Goal: Task Accomplishment & Management: Complete application form

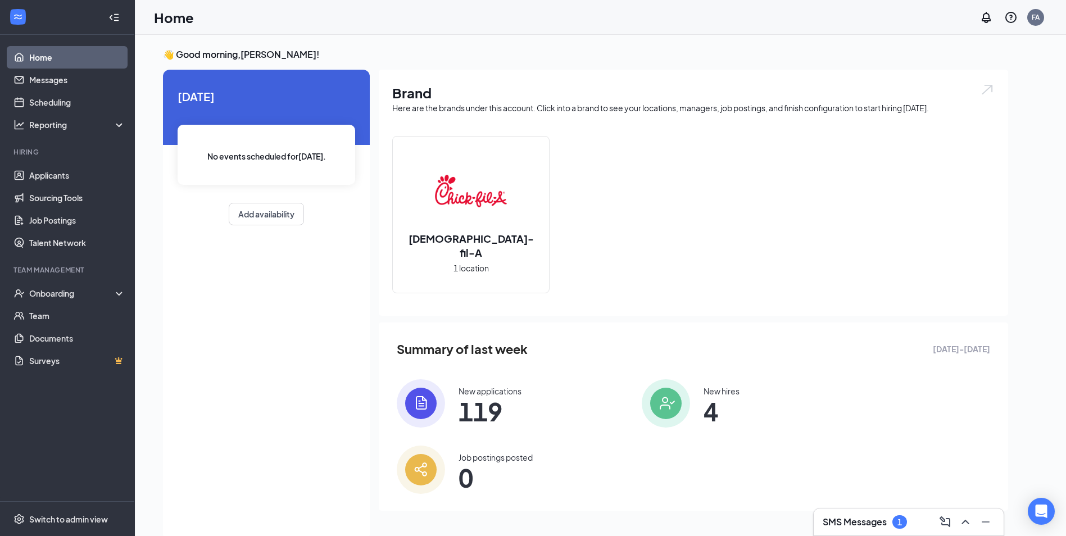
click at [862, 515] on div "SMS Messages 1" at bounding box center [909, 522] width 172 height 18
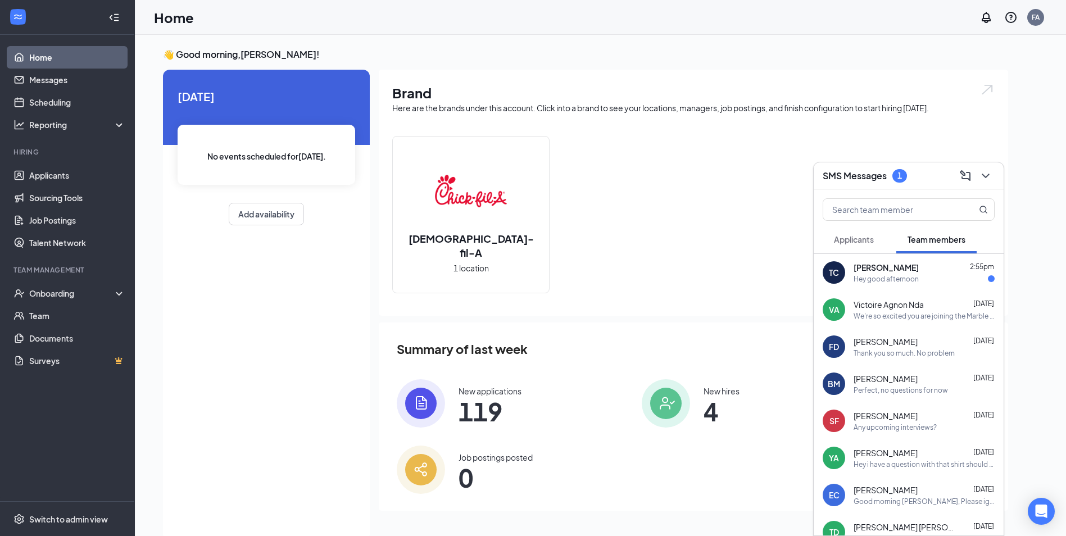
click at [953, 280] on div "Hey good afternoon" at bounding box center [924, 279] width 141 height 10
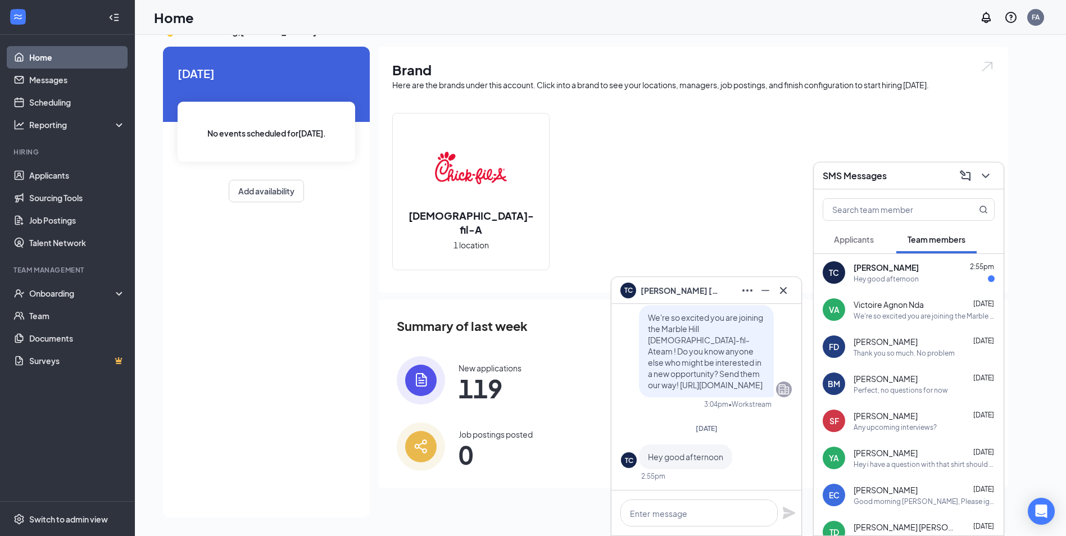
scroll to position [24, 0]
click at [185, 319] on div "[DATE] No events scheduled for [DATE] . Add availability" at bounding box center [266, 281] width 207 height 471
click at [780, 291] on icon "Cross" at bounding box center [783, 290] width 13 height 13
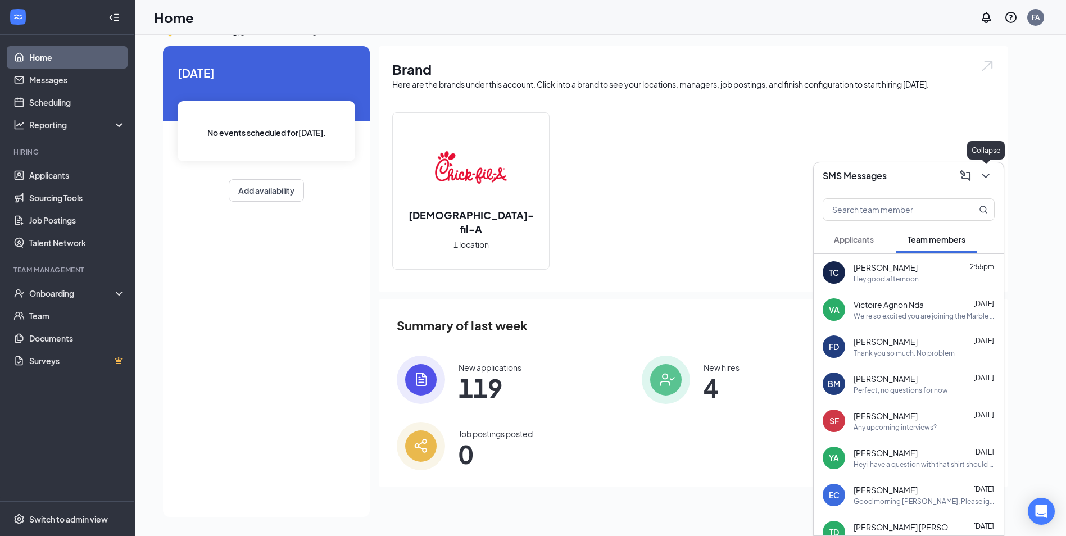
click at [981, 171] on icon "ChevronDown" at bounding box center [985, 175] width 13 height 13
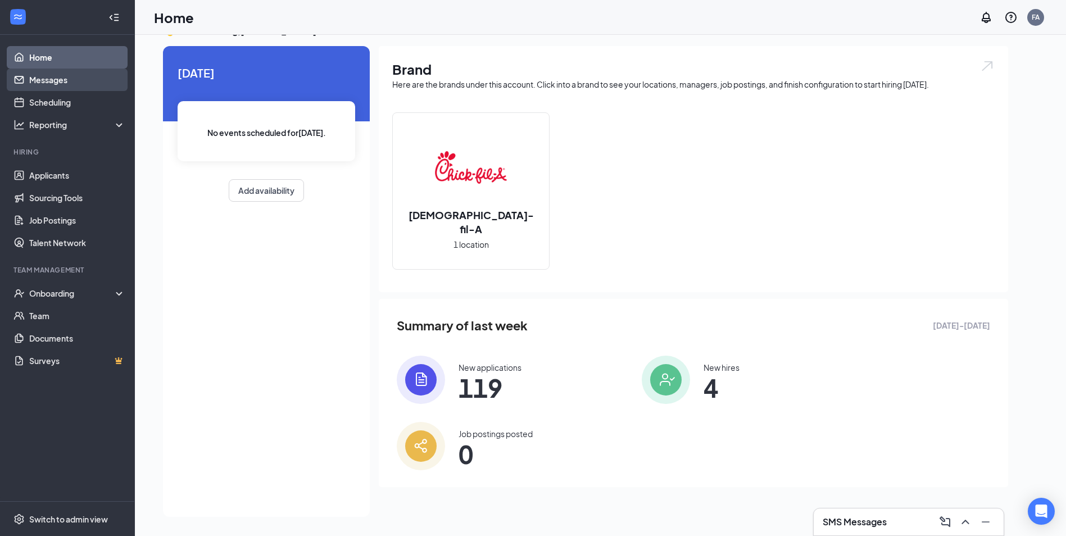
click at [68, 81] on link "Messages" at bounding box center [77, 80] width 96 height 22
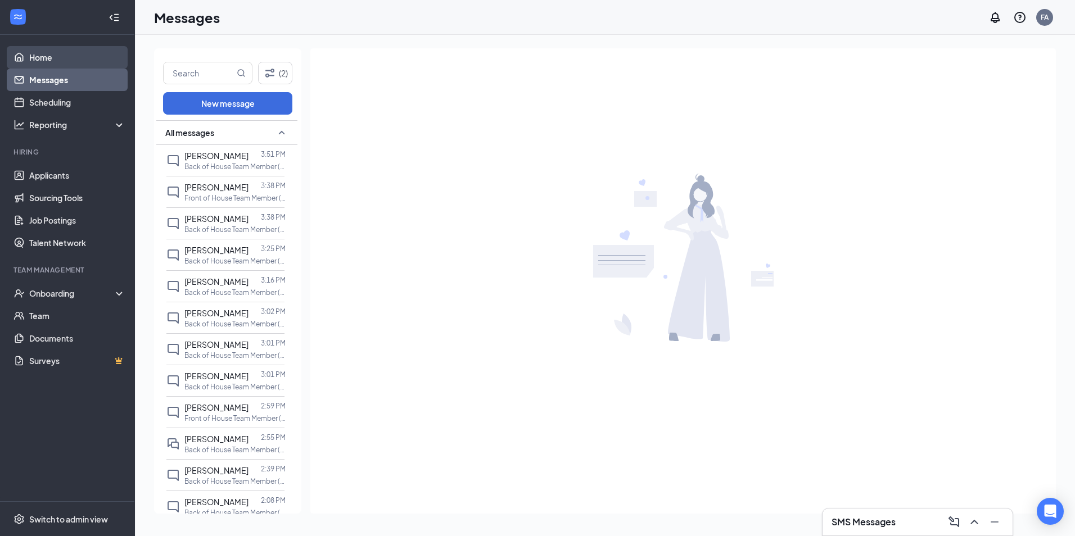
click at [69, 51] on link "Home" at bounding box center [77, 57] width 96 height 22
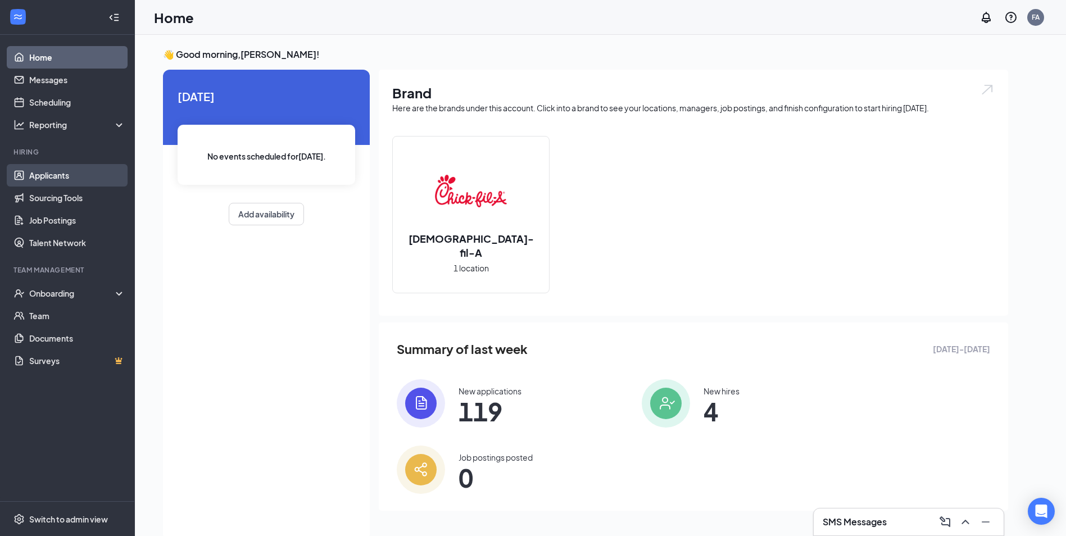
click at [75, 181] on link "Applicants" at bounding box center [77, 175] width 96 height 22
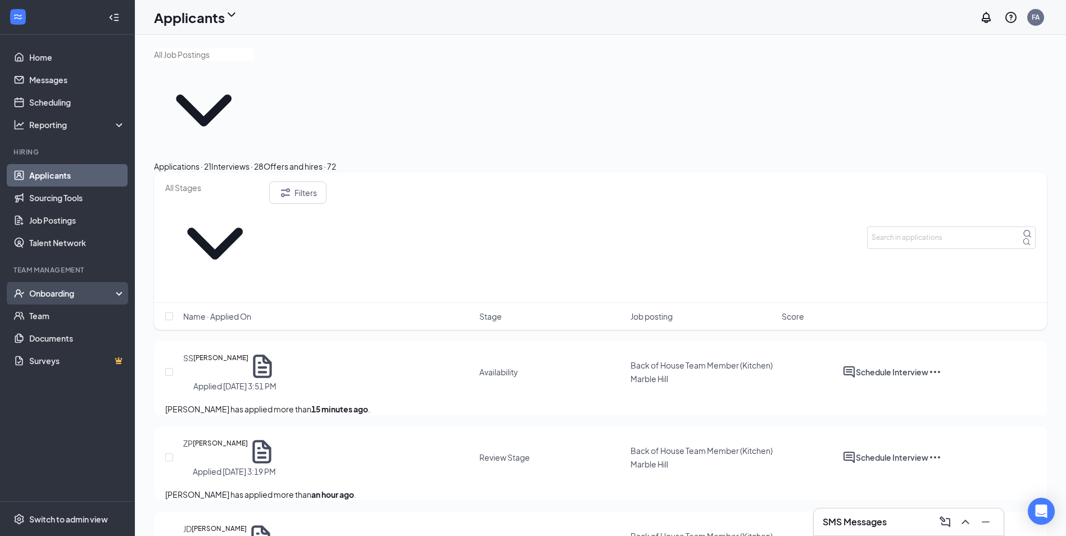
click at [69, 297] on div "Onboarding" at bounding box center [72, 293] width 87 height 11
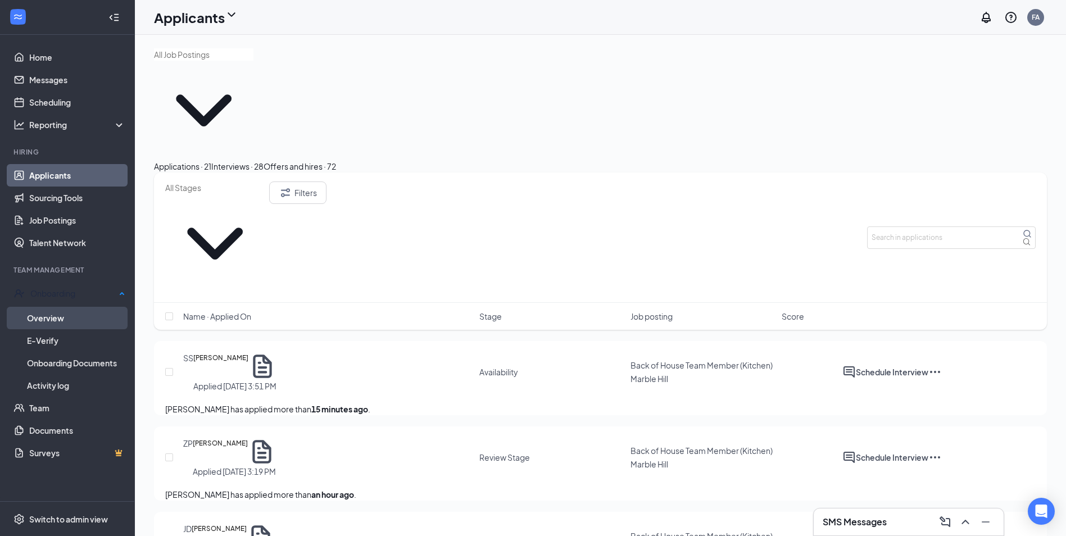
click at [76, 318] on link "Overview" at bounding box center [76, 318] width 98 height 22
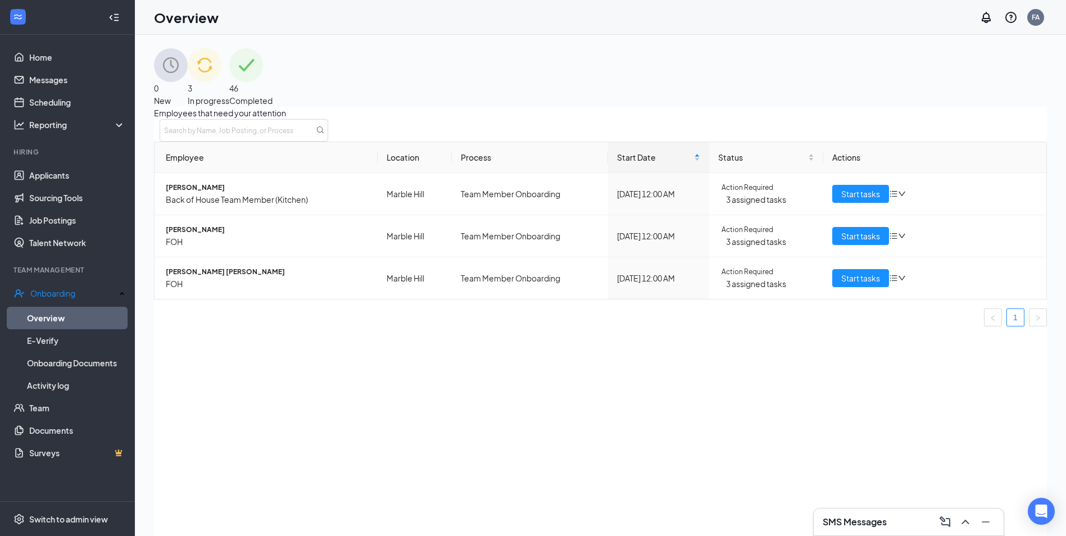
click at [229, 84] on div "3 In progress" at bounding box center [209, 77] width 42 height 58
click at [842, 242] on span "Start tasks" at bounding box center [860, 236] width 39 height 12
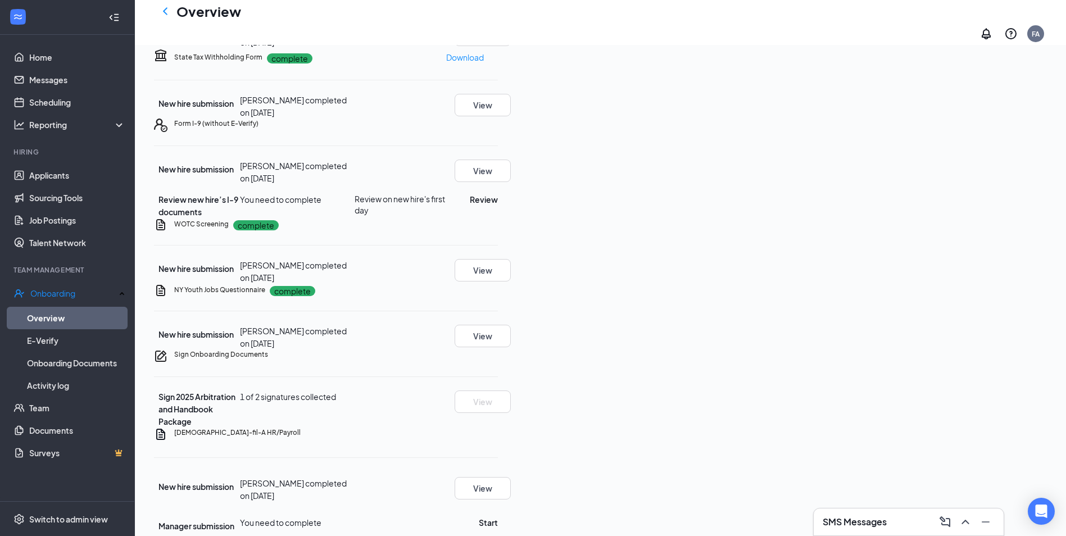
scroll to position [192, 0]
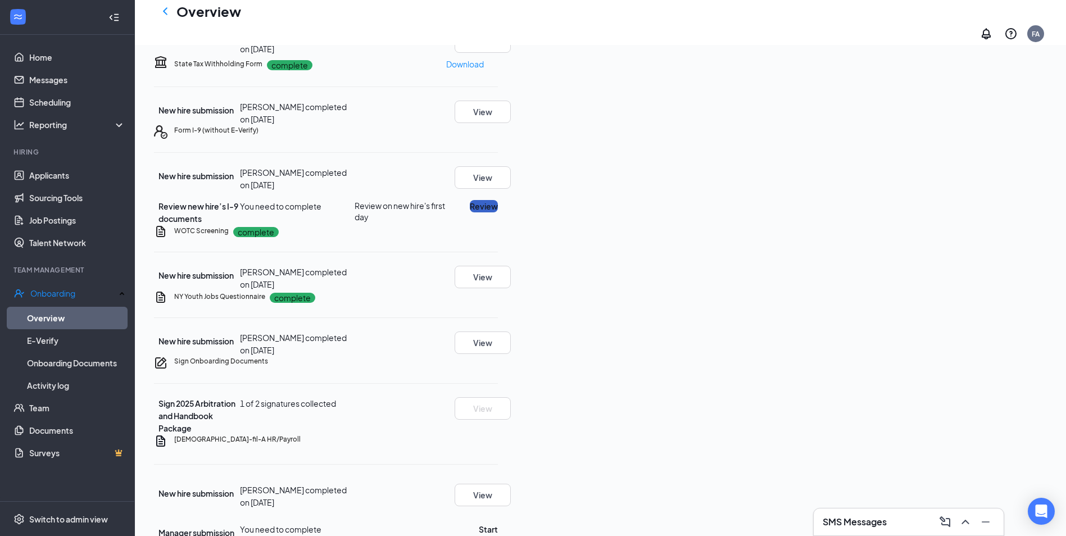
click at [498, 212] on button "Review" at bounding box center [484, 206] width 28 height 12
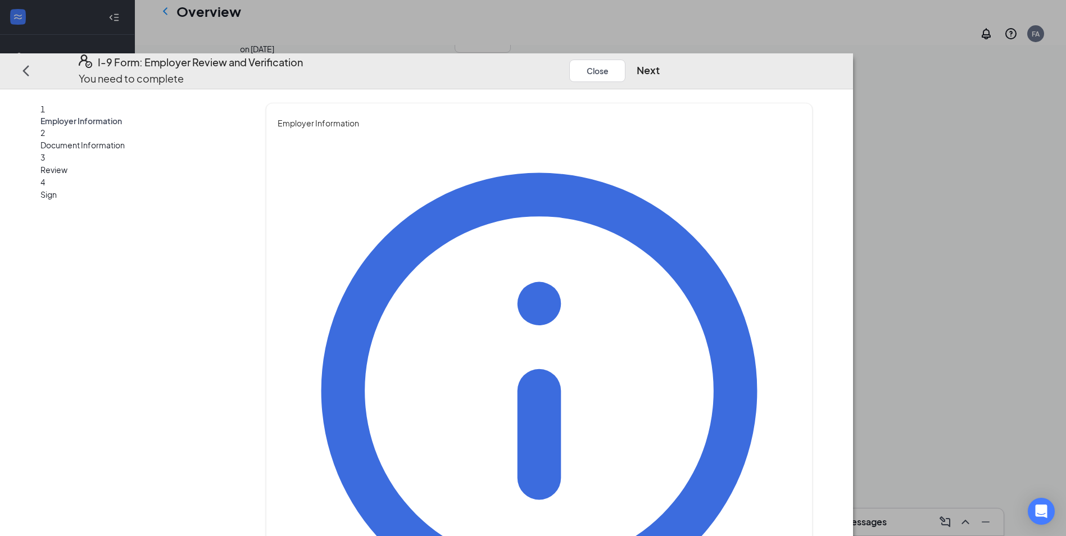
type input "[PERSON_NAME]"
drag, startPoint x: 359, startPoint y: 228, endPoint x: 373, endPoint y: 224, distance: 14.2
click at [359, 228] on div "1 Employer Information 2 Document Information 3 Review 4 Sign Employer Informat…" at bounding box center [426, 505] width 772 height 805
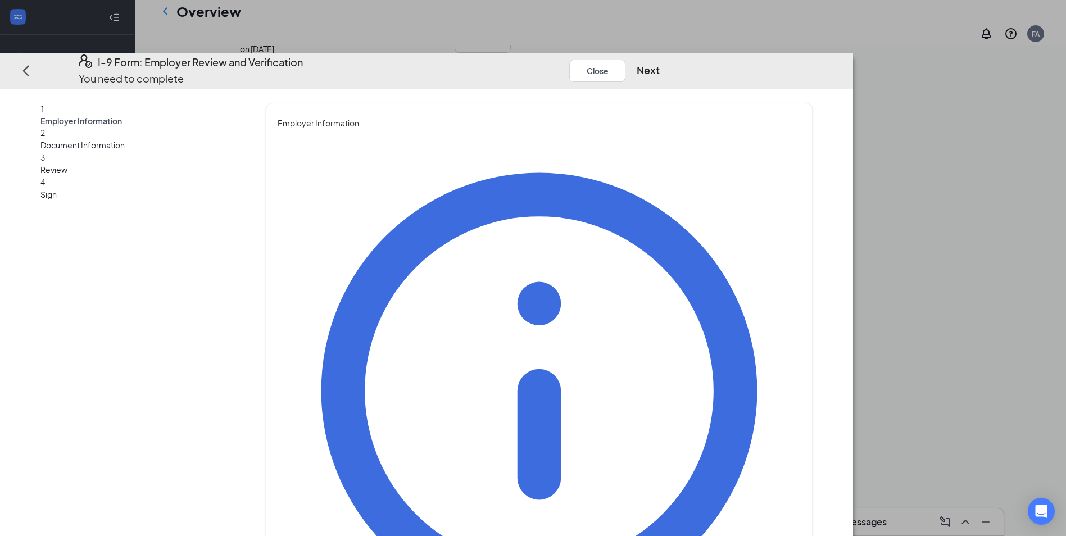
type input "[PERSON_NAME]"
drag, startPoint x: 337, startPoint y: 291, endPoint x: 360, endPoint y: 277, distance: 27.0
click at [337, 291] on div "1 Employer Information 2 Document Information 3 Review 4 Sign Employer Informat…" at bounding box center [426, 505] width 772 height 805
type input "Director"
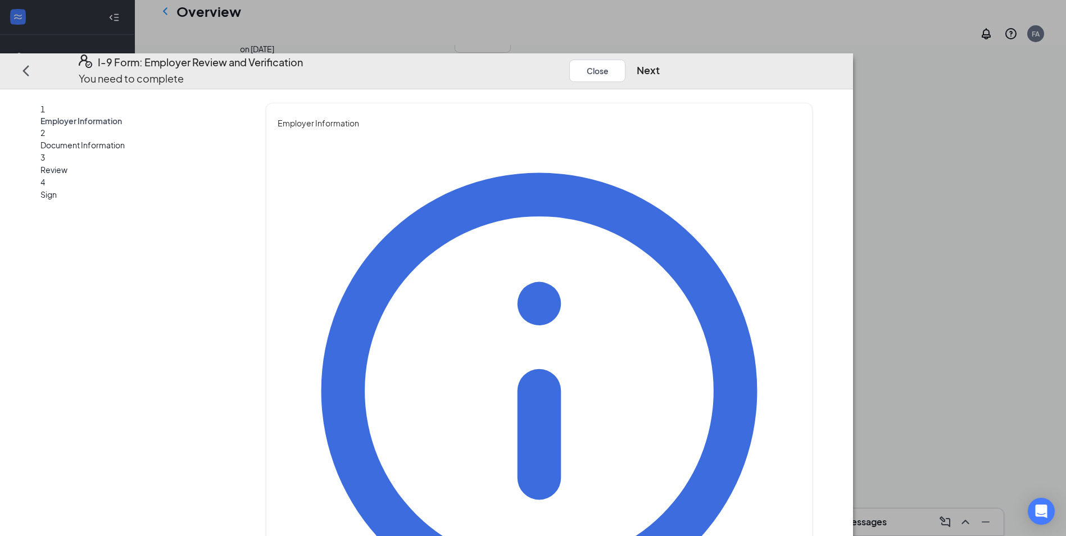
drag, startPoint x: 702, startPoint y: 288, endPoint x: 819, endPoint y: 192, distance: 151.0
click at [703, 287] on div "You must be a representative of the employer who is authorized to examine the n…" at bounding box center [539, 462] width 523 height 666
click at [660, 63] on button "Next" at bounding box center [648, 71] width 23 height 16
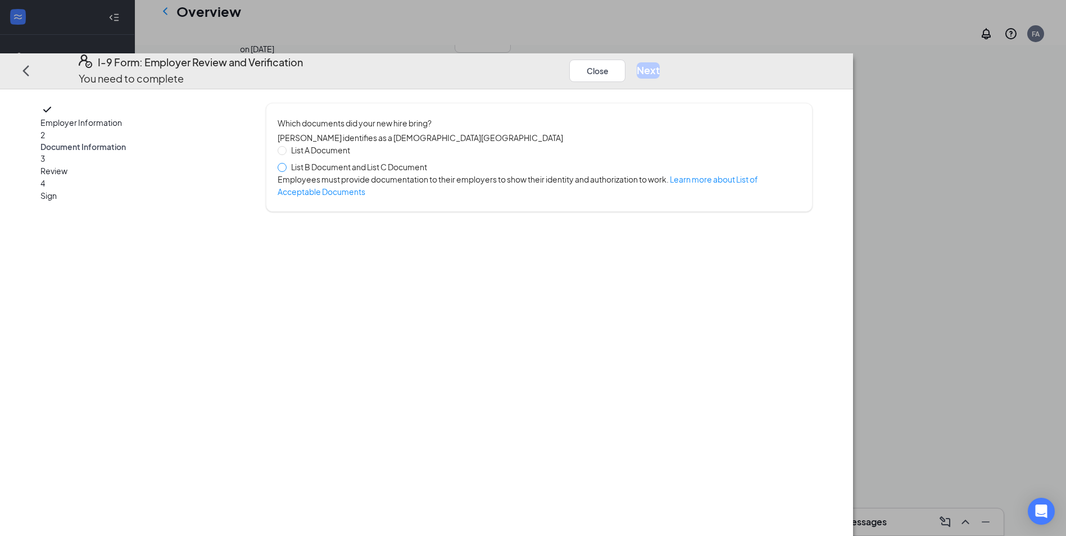
click at [287, 163] on span at bounding box center [282, 167] width 9 height 9
click at [286, 163] on input "List B Document and List C Document" at bounding box center [282, 167] width 8 height 8
radio input "true"
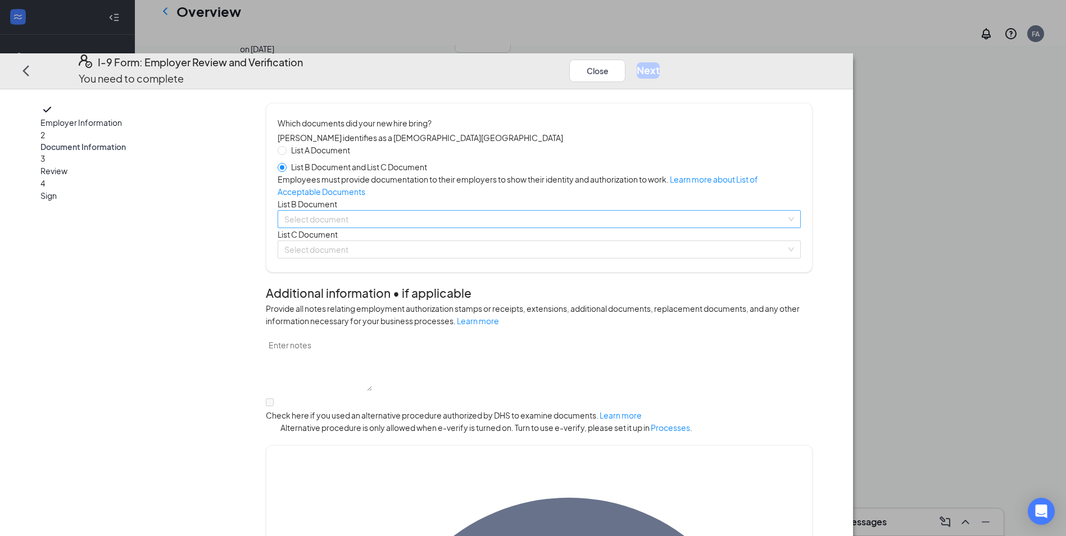
click at [467, 228] on input "search" at bounding box center [535, 219] width 502 height 17
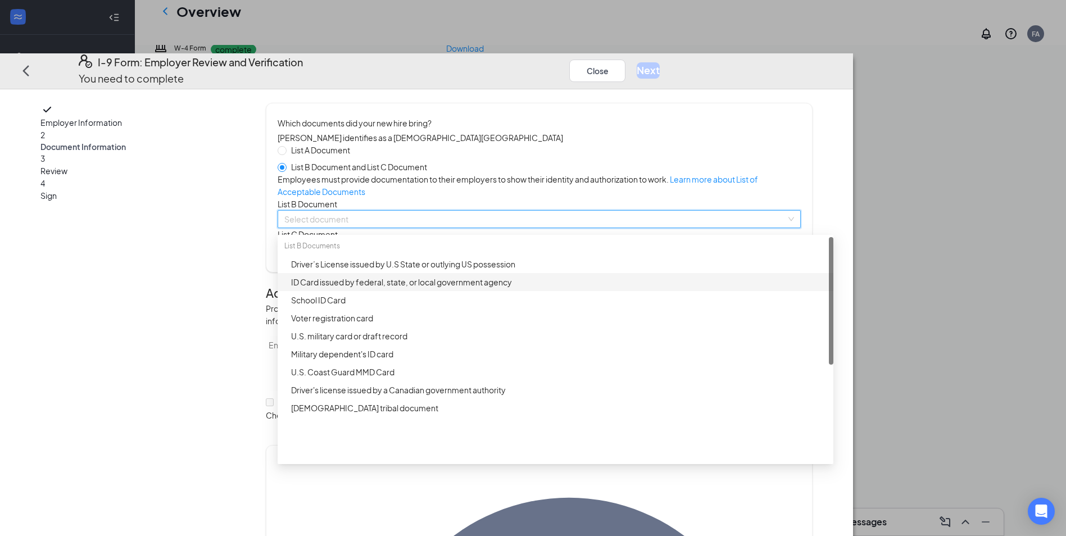
scroll to position [136, 0]
click at [509, 288] on div "ID Card issued by federal, state, or local government agency" at bounding box center [559, 282] width 536 height 12
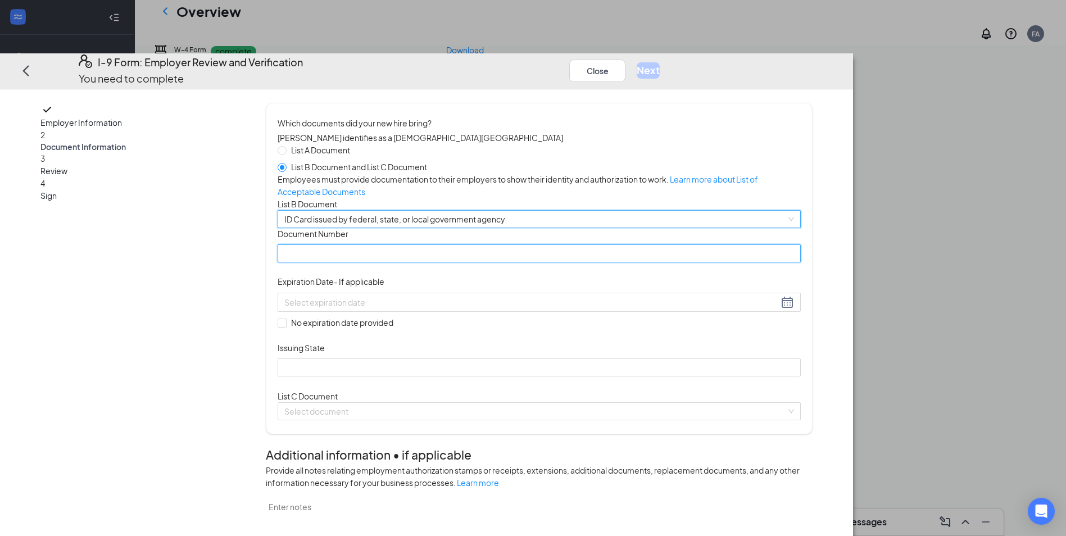
click at [492, 263] on input "Document Number" at bounding box center [539, 254] width 523 height 18
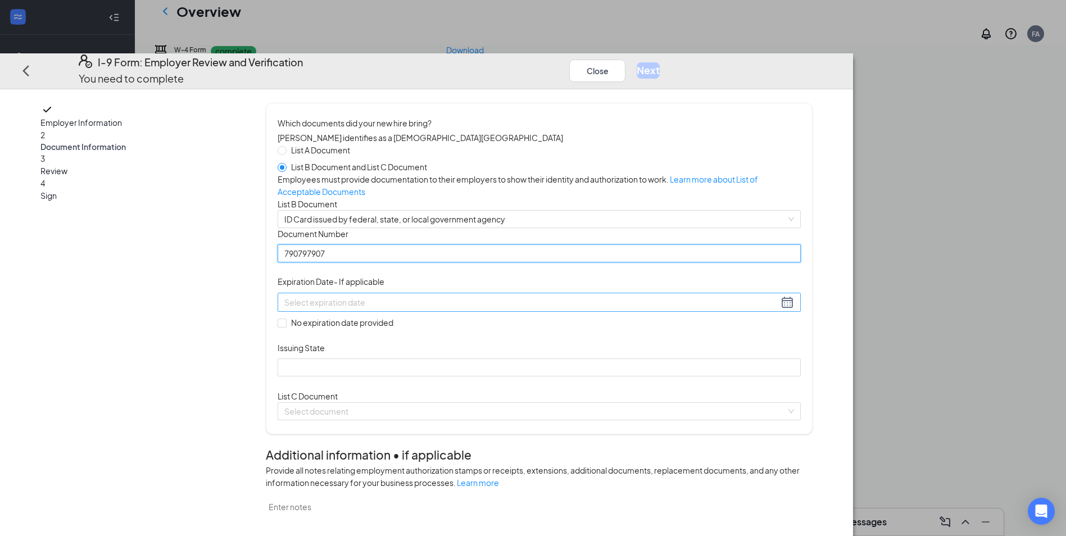
type input "790797907"
click at [563, 309] on div at bounding box center [539, 302] width 510 height 13
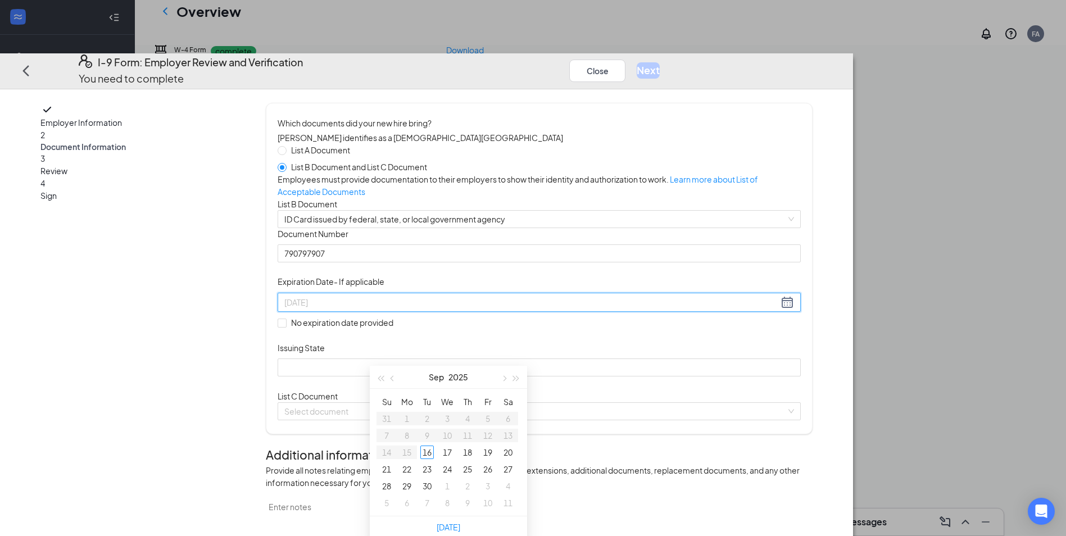
type input "[DATE]"
click at [515, 380] on span "button" at bounding box center [517, 379] width 6 height 6
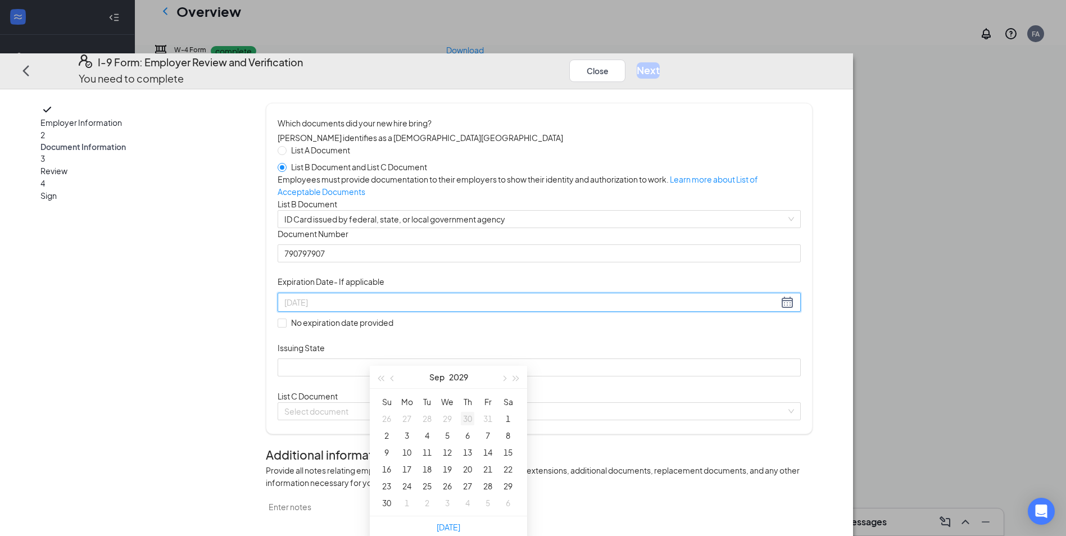
type input "[DATE]"
click at [389, 378] on button "button" at bounding box center [393, 377] width 12 height 22
type input "[DATE]"
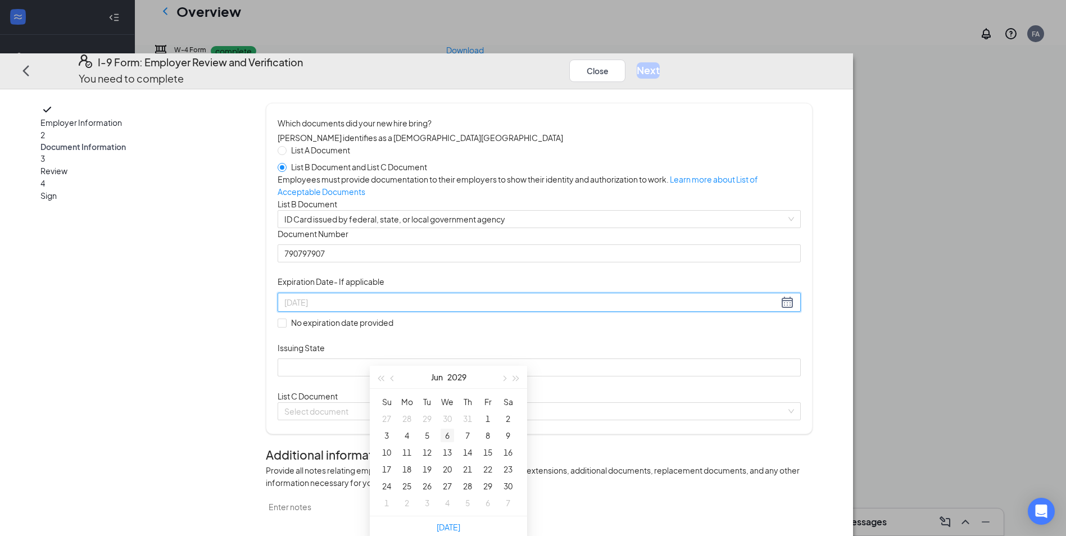
click at [445, 433] on div "6" at bounding box center [447, 435] width 13 height 13
click at [623, 377] on div "Document Title ID Card issued by federal, state, or local government agency Doc…" at bounding box center [539, 302] width 523 height 148
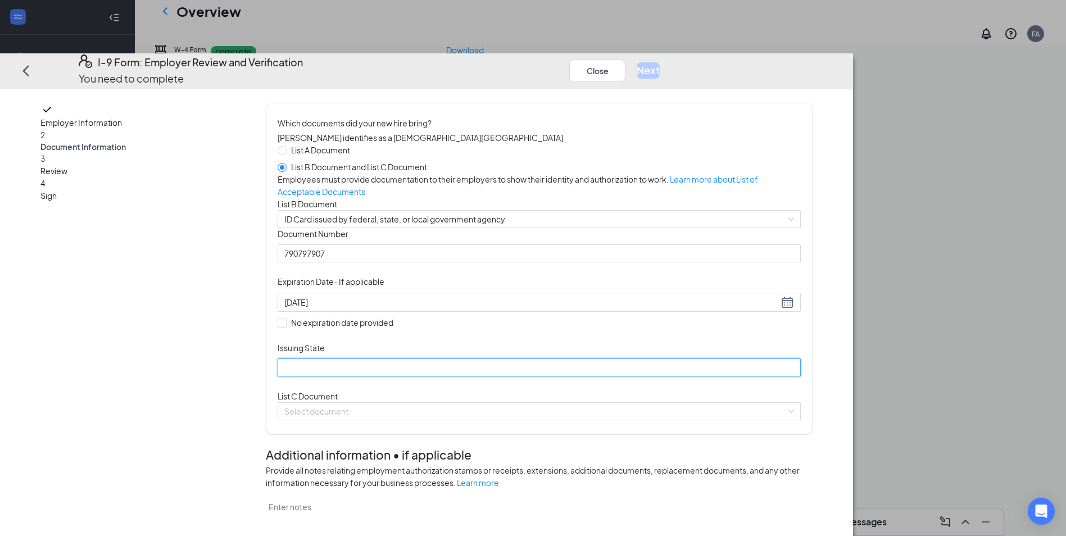
click at [517, 377] on input "Issuing State" at bounding box center [539, 368] width 523 height 18
type input "[US_STATE]"
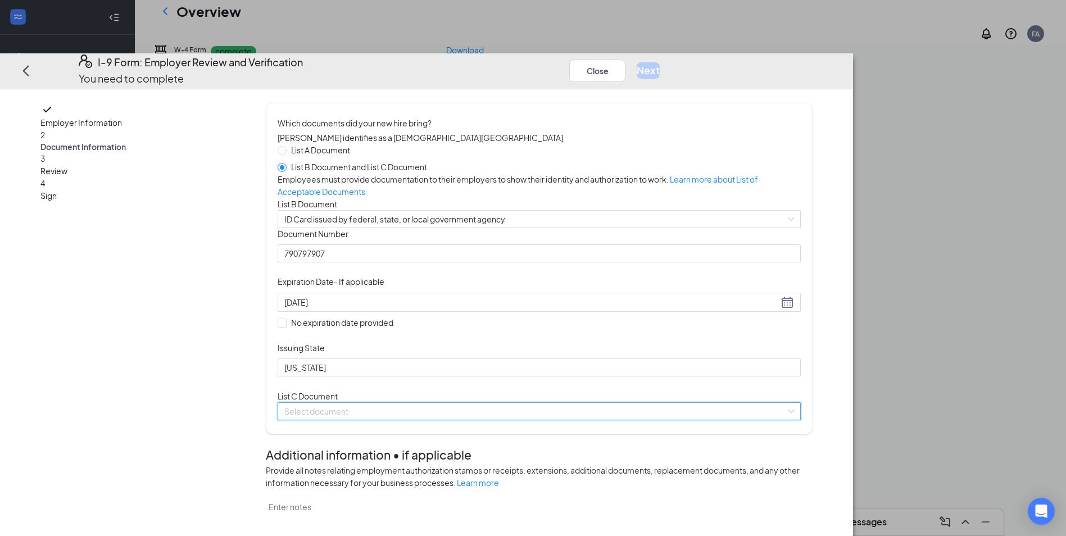
click at [461, 420] on input "search" at bounding box center [535, 412] width 502 height 17
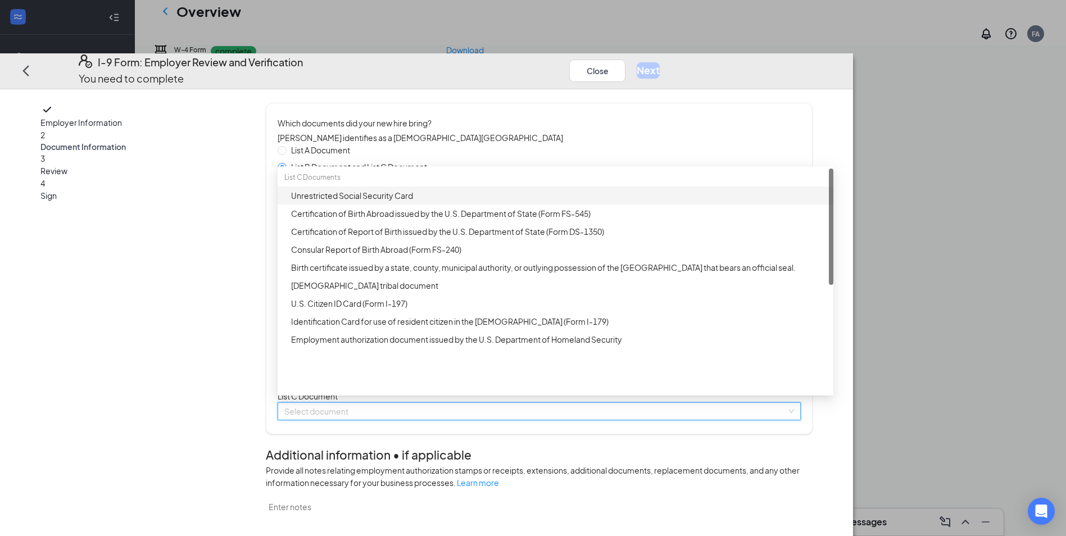
click at [492, 202] on div "Unrestricted Social Security Card" at bounding box center [559, 196] width 536 height 12
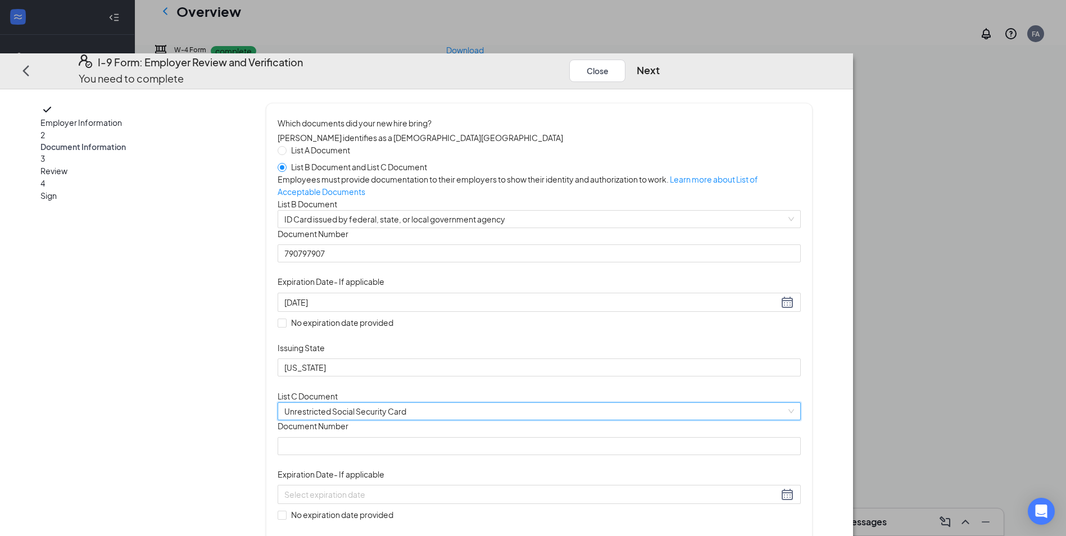
scroll to position [225, 0]
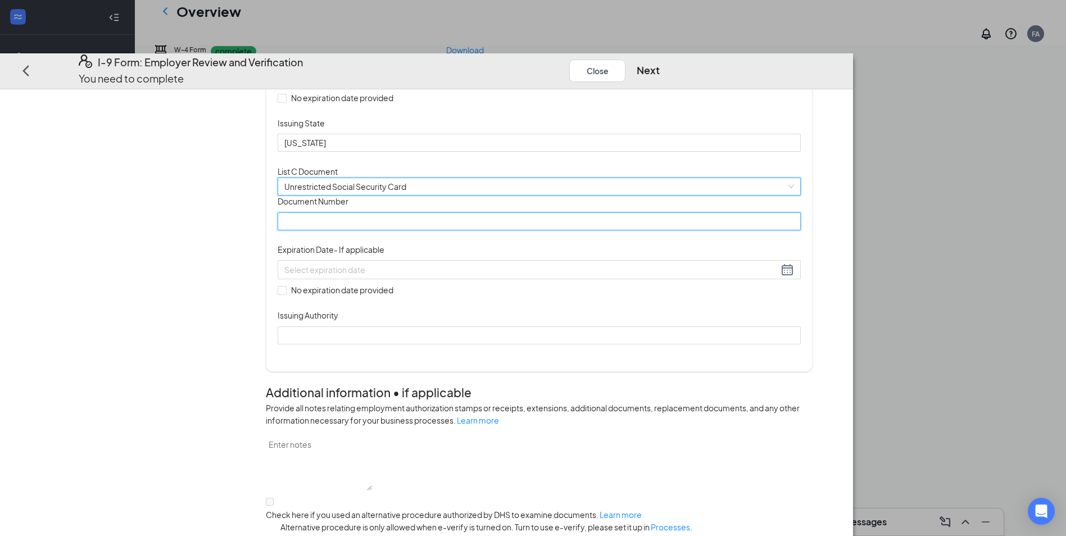
click at [470, 230] on input "Document Number" at bounding box center [539, 221] width 523 height 18
type input "063966930"
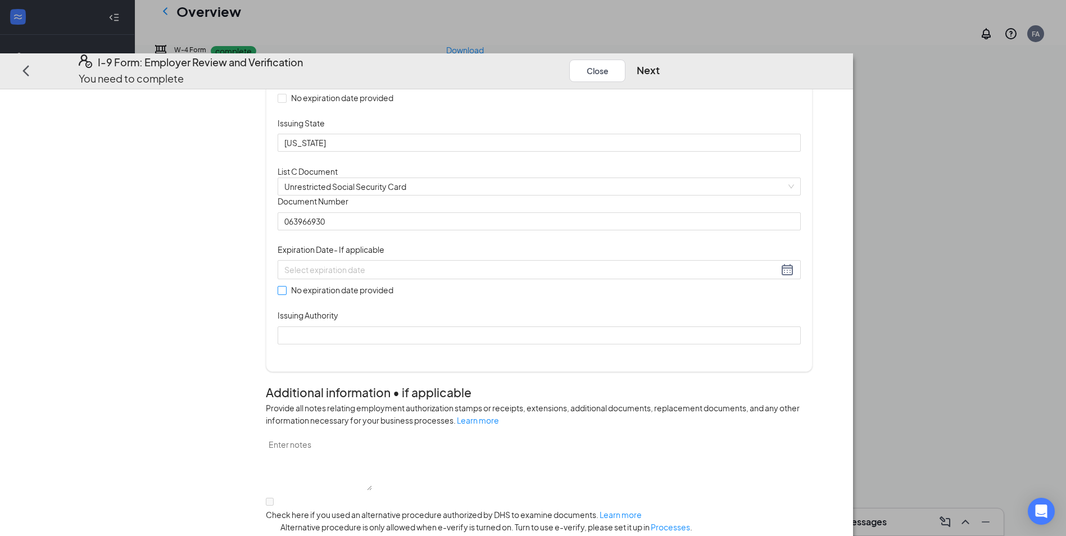
click at [286, 294] on input "No expiration date provided" at bounding box center [282, 290] width 8 height 8
checkbox input "true"
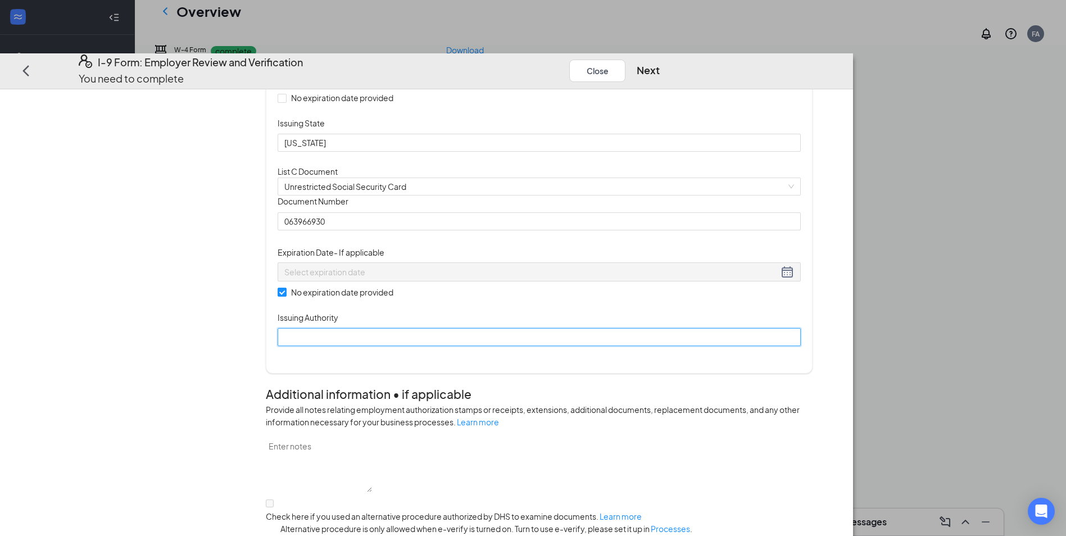
click at [410, 347] on input "Issuing Authority" at bounding box center [539, 338] width 523 height 18
type input "Social Security Administration"
click at [681, 360] on div "Which documents did your new hire bring? [PERSON_NAME] identifies as a [DEMOGRA…" at bounding box center [539, 126] width 523 height 468
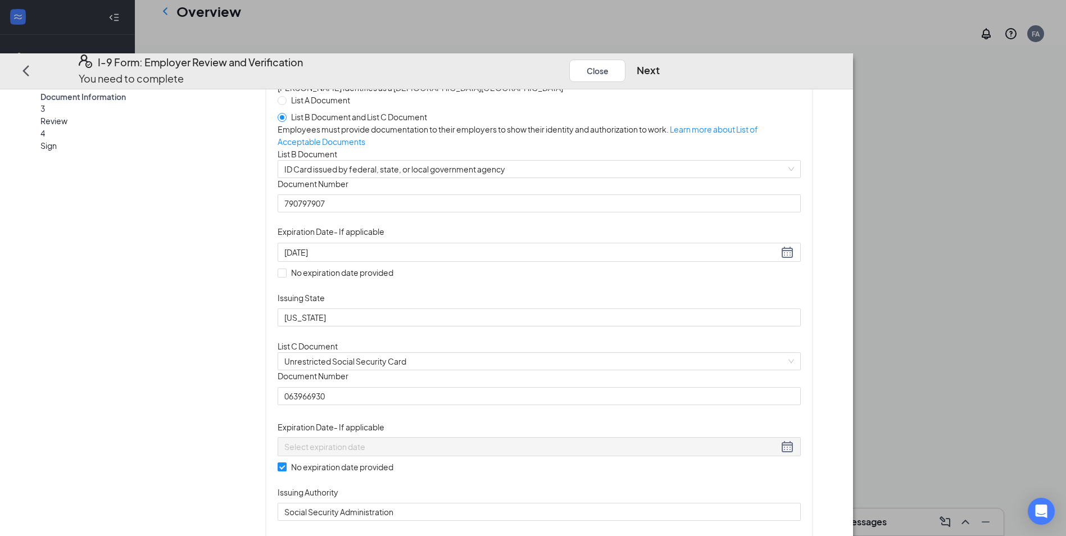
scroll to position [0, 0]
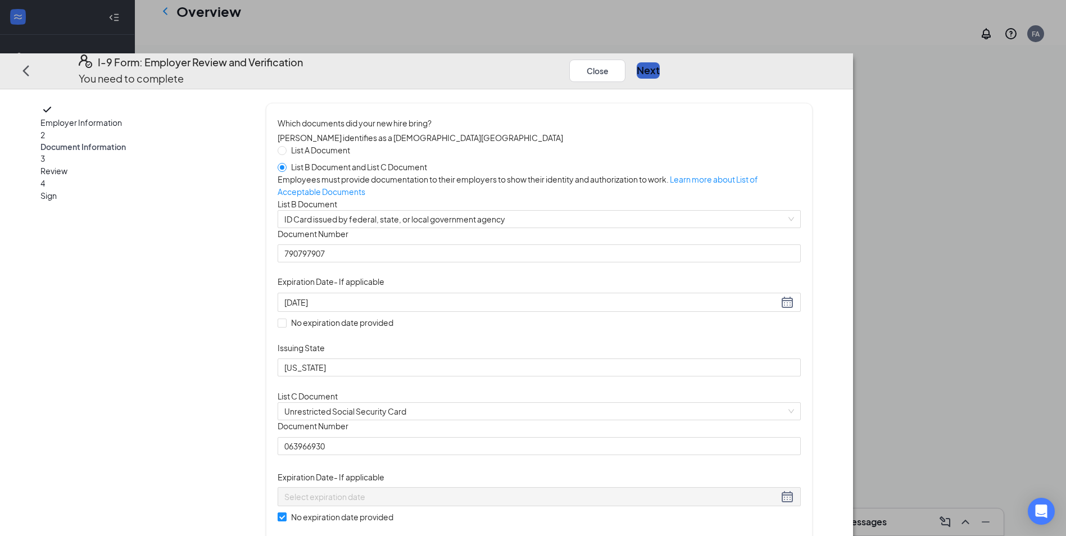
click at [660, 63] on button "Next" at bounding box center [648, 71] width 23 height 16
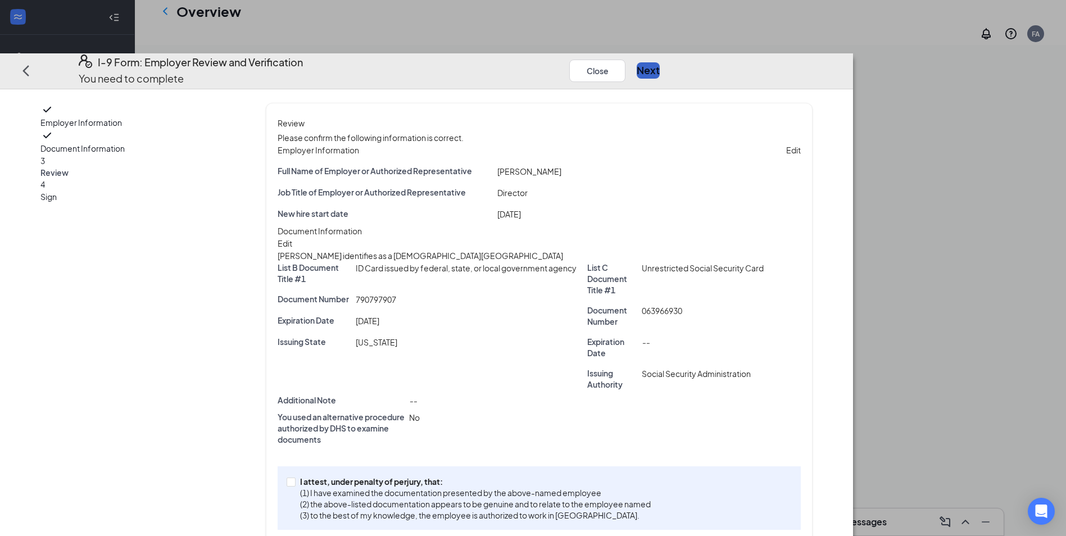
scroll to position [51, 0]
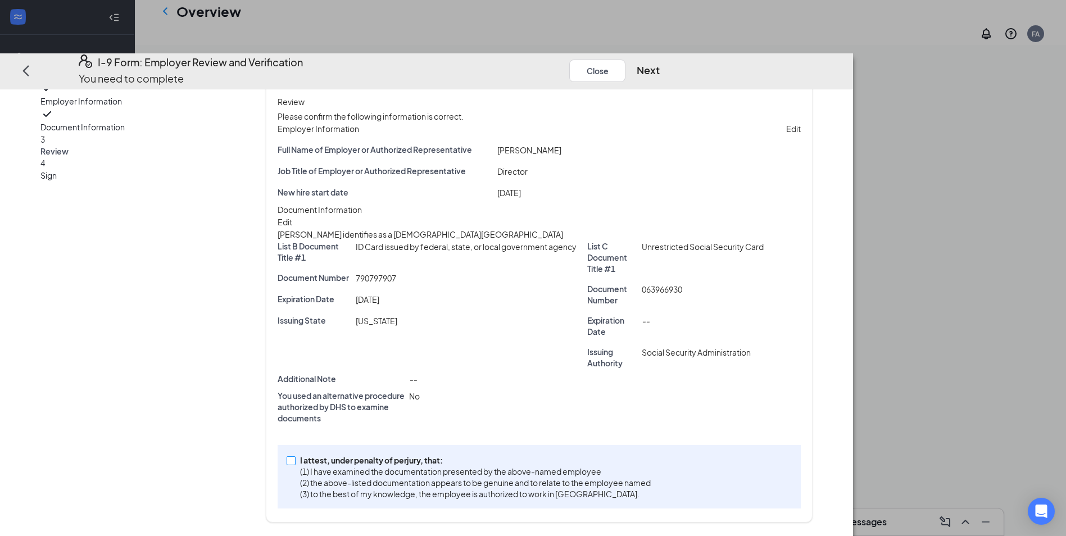
click at [295, 464] on input "I attest, under penalty of [PERSON_NAME], that: (1) I have examined the documen…" at bounding box center [291, 460] width 8 height 8
checkbox input "true"
click at [660, 63] on button "Next" at bounding box center [648, 71] width 23 height 16
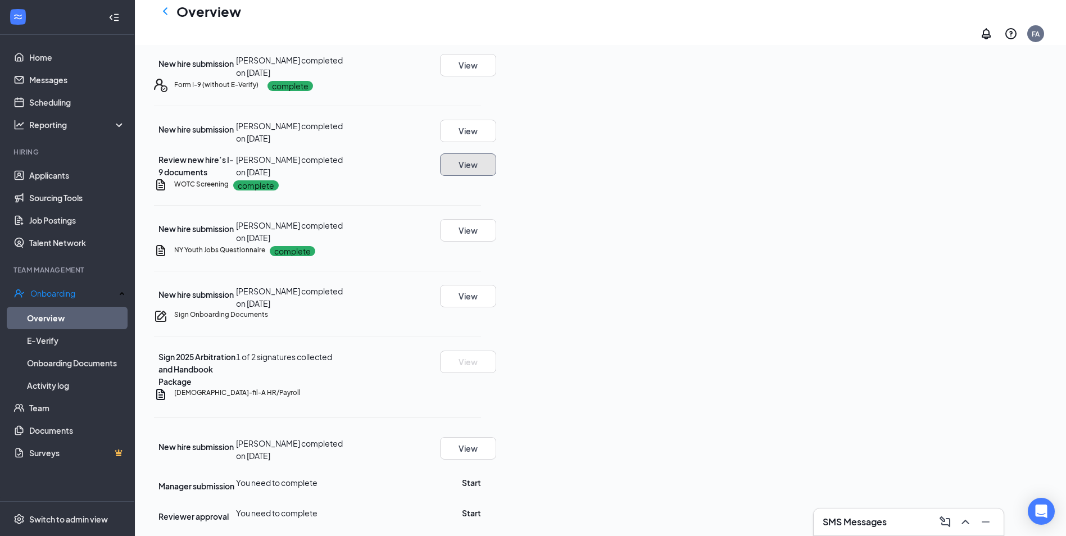
scroll to position [473, 0]
click at [481, 477] on button "Start" at bounding box center [471, 483] width 19 height 12
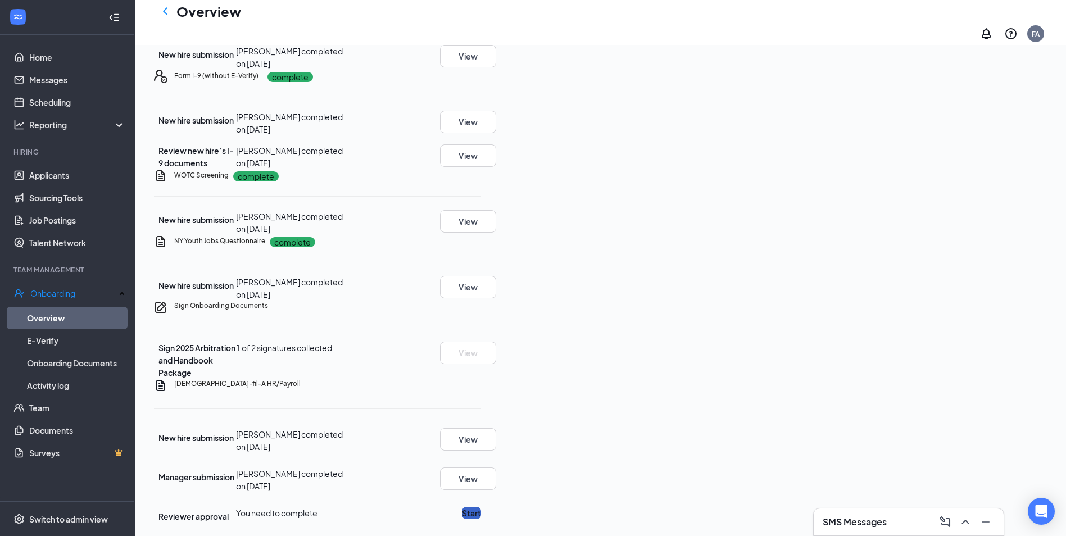
click at [481, 507] on button "Start" at bounding box center [471, 513] width 19 height 12
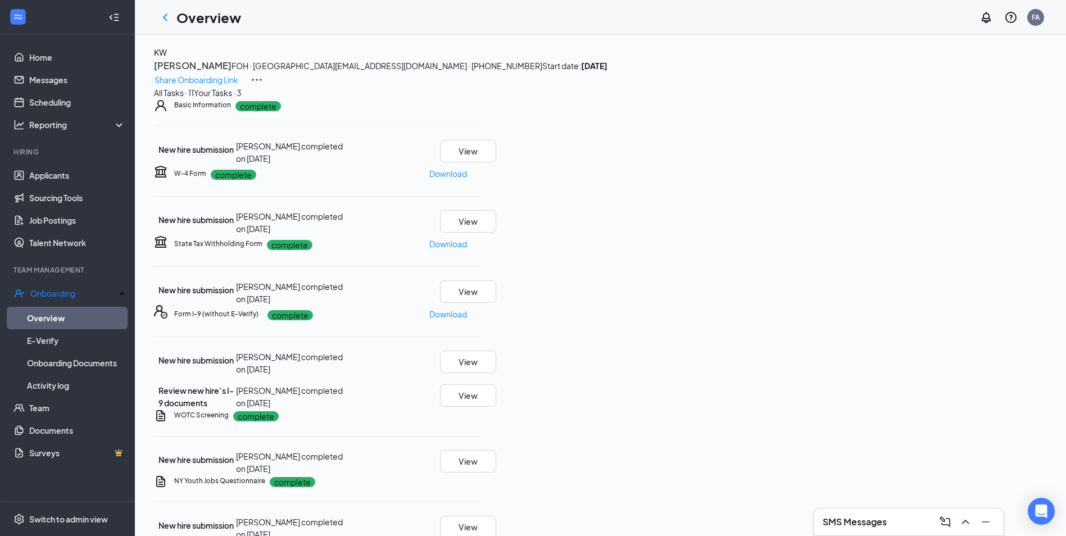
scroll to position [0, 0]
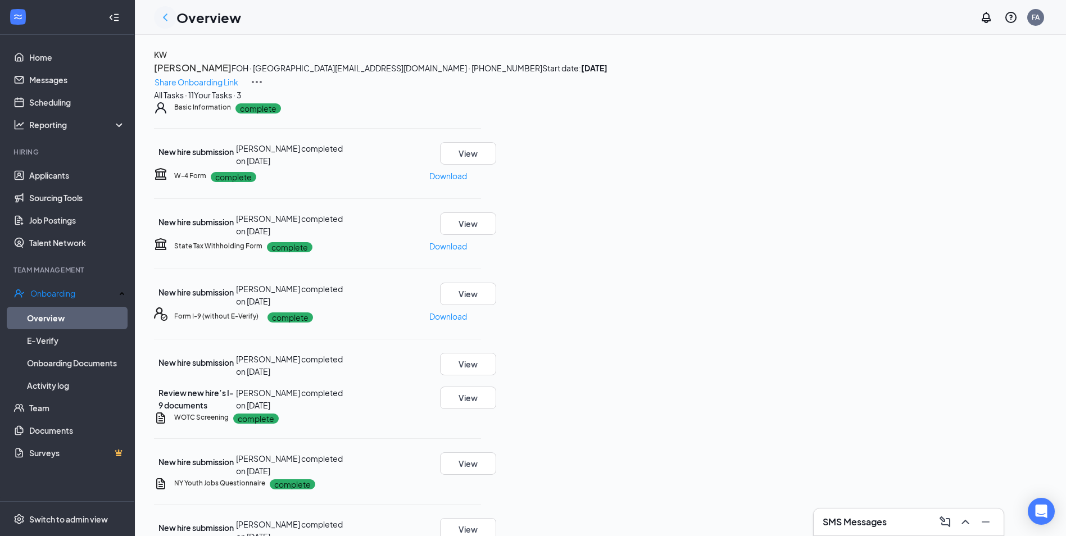
click at [169, 19] on icon "ChevronLeft" at bounding box center [164, 17] width 13 height 13
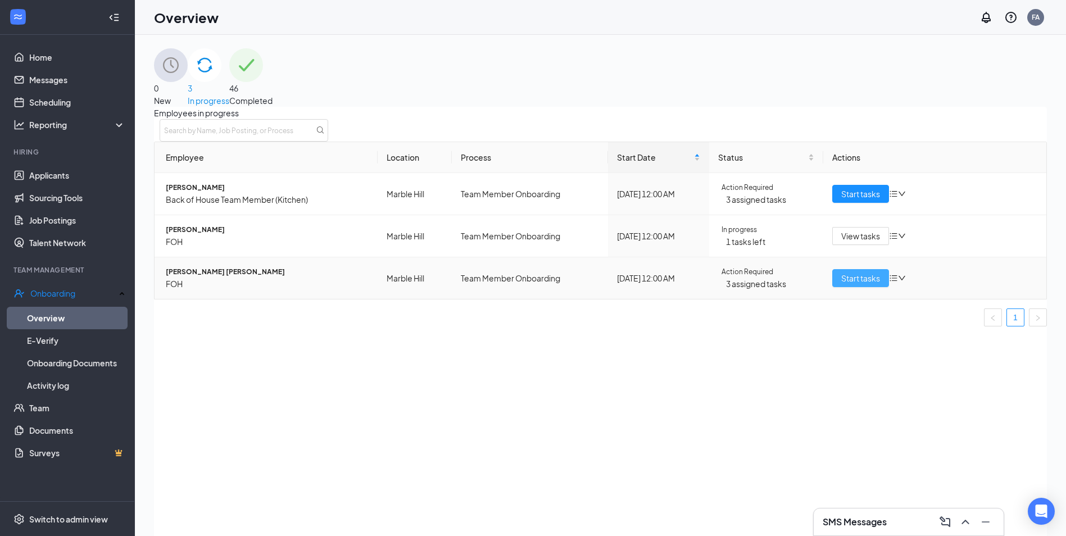
click at [849, 284] on span "Start tasks" at bounding box center [860, 278] width 39 height 12
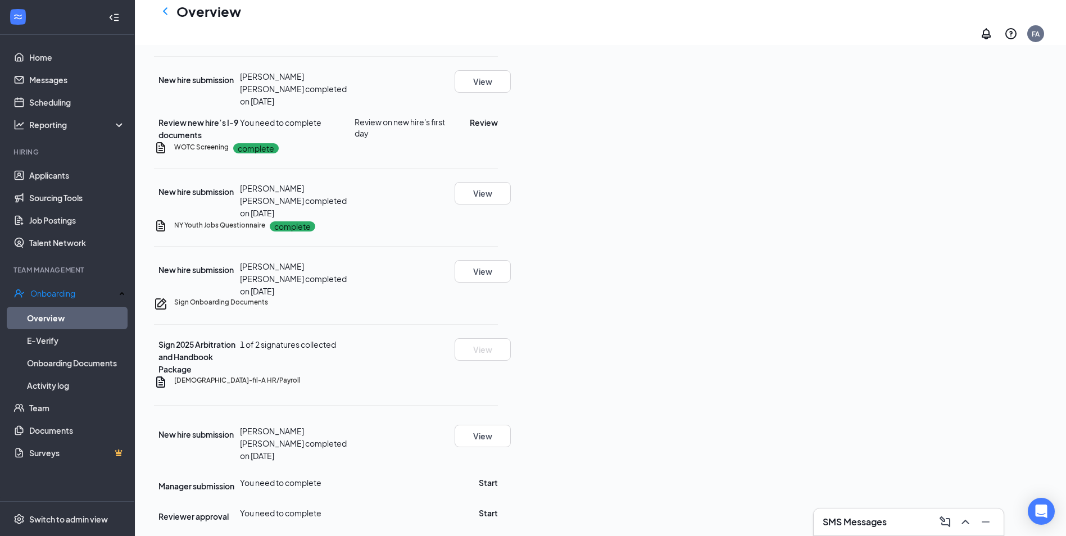
scroll to position [361, 0]
click at [498, 129] on button "Review" at bounding box center [484, 122] width 28 height 12
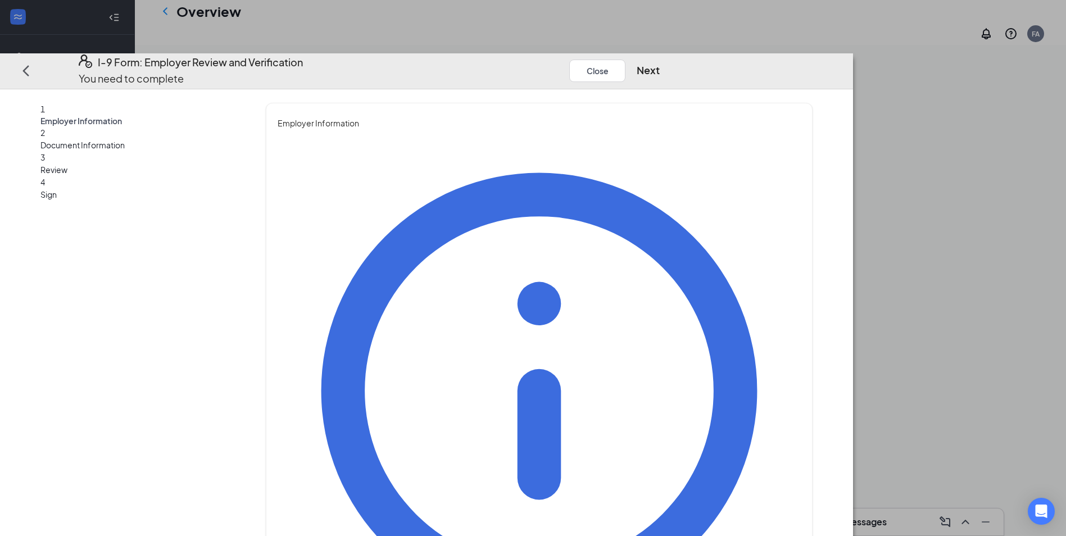
type input "[PERSON_NAME]"
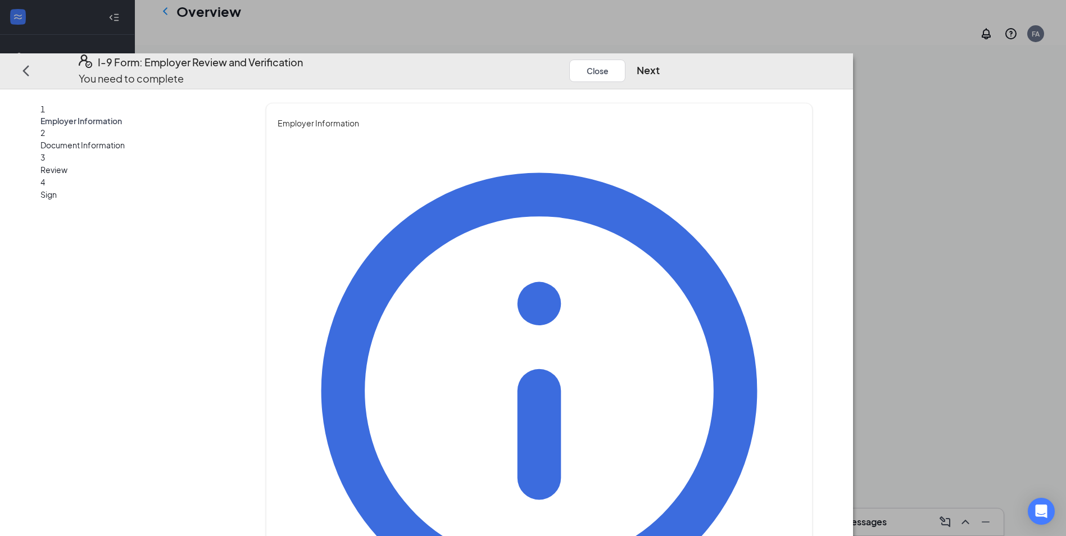
type input "Director"
click at [660, 63] on button "Next" at bounding box center [648, 71] width 23 height 16
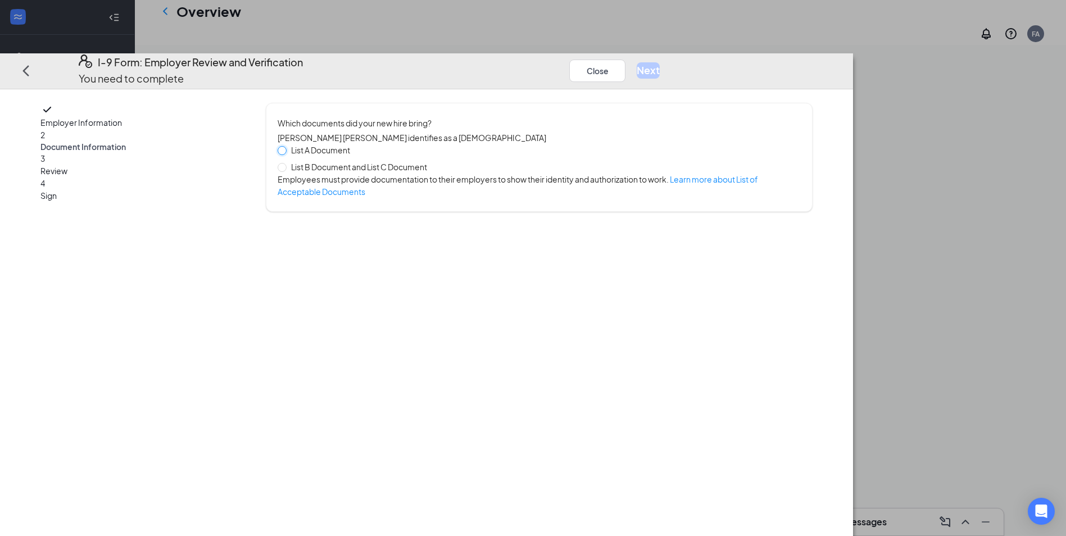
click at [286, 146] on input "List A Document" at bounding box center [282, 150] width 8 height 8
radio input "true"
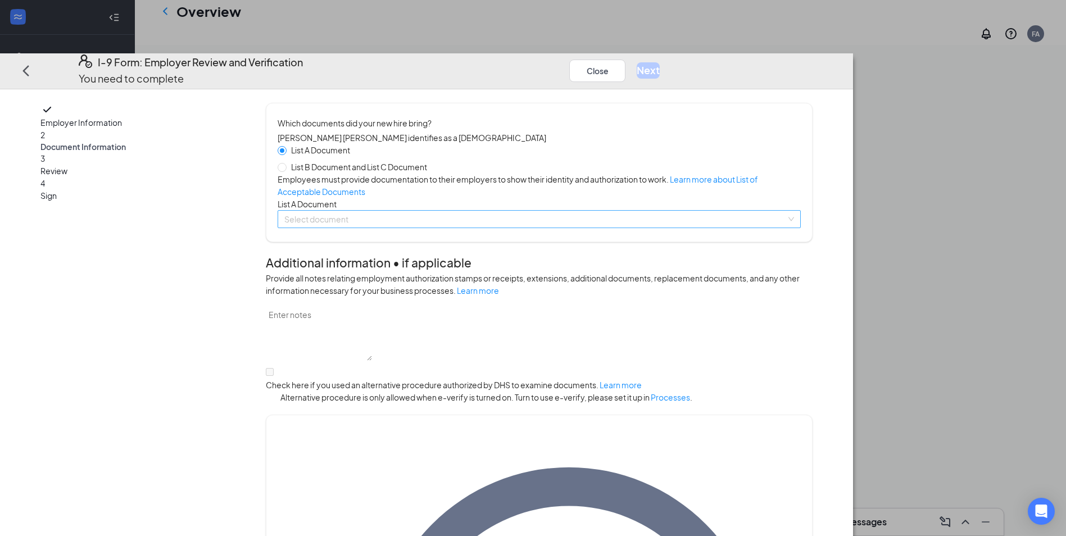
click at [452, 228] on input "search" at bounding box center [535, 219] width 502 height 17
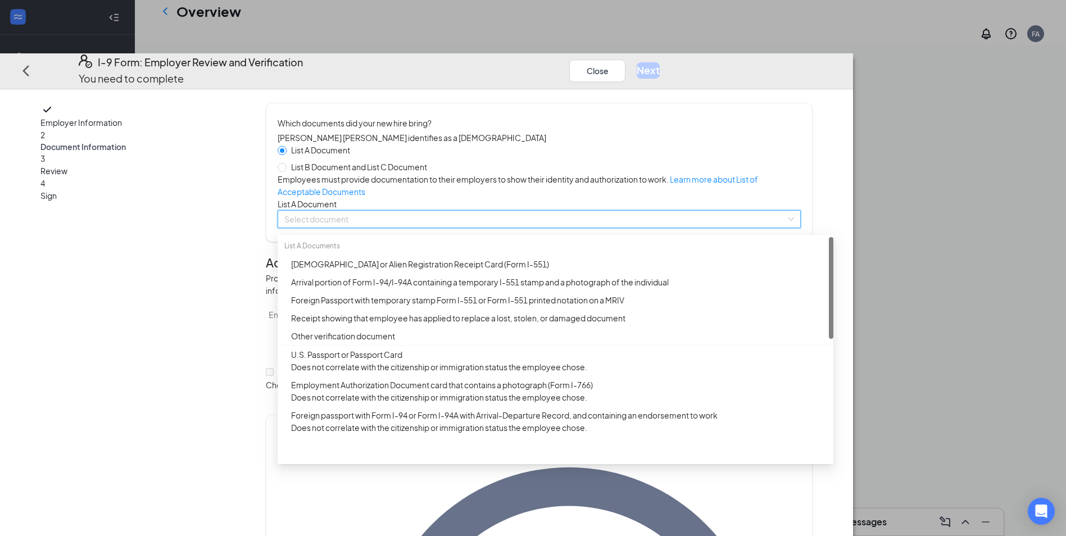
click at [469, 270] on div "[DEMOGRAPHIC_DATA] or Alien Registration Receipt Card (Form I-551)" at bounding box center [559, 264] width 536 height 12
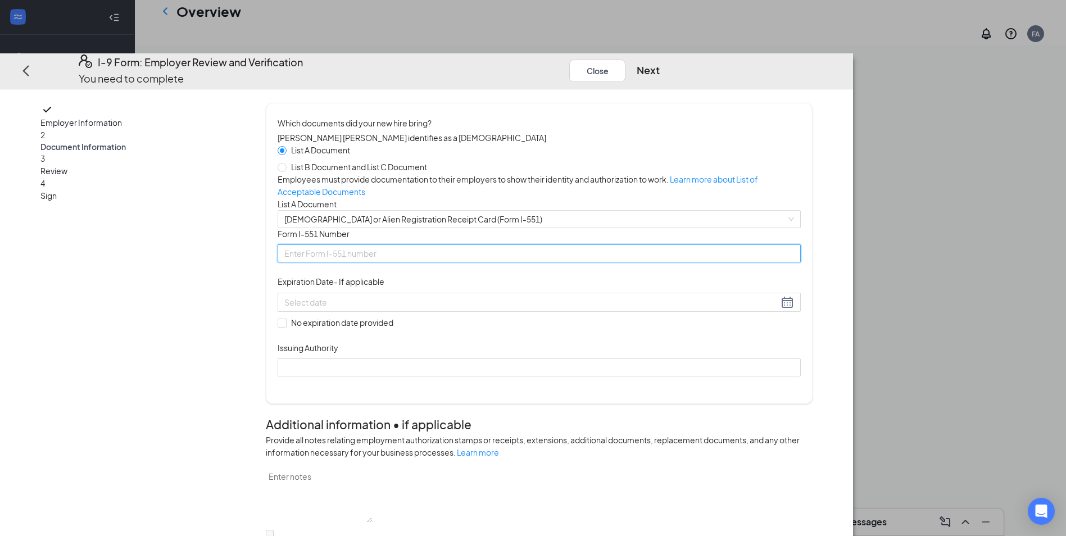
click at [469, 263] on input "Form I-551 Number" at bounding box center [539, 254] width 523 height 18
type input "ioe0410611654"
click at [554, 309] on div at bounding box center [539, 302] width 510 height 13
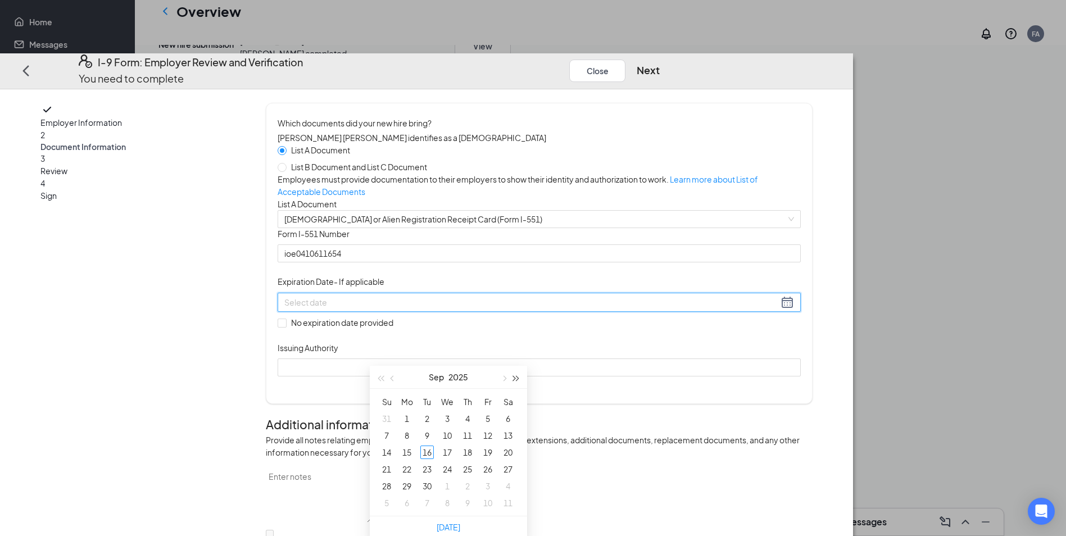
click at [518, 381] on button "button" at bounding box center [516, 377] width 12 height 22
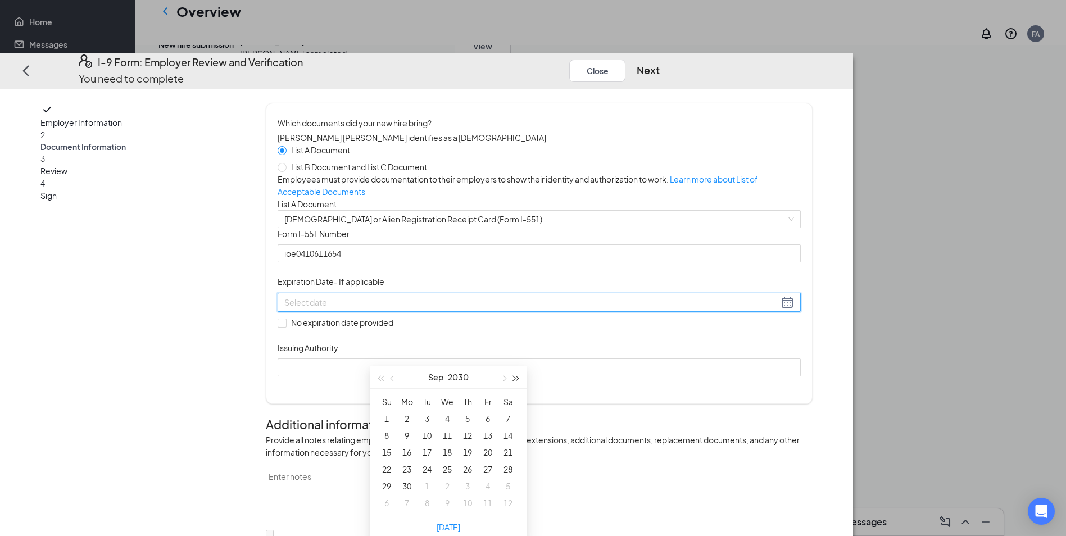
click at [518, 381] on button "button" at bounding box center [516, 377] width 12 height 22
click at [505, 379] on span "button" at bounding box center [504, 379] width 6 height 6
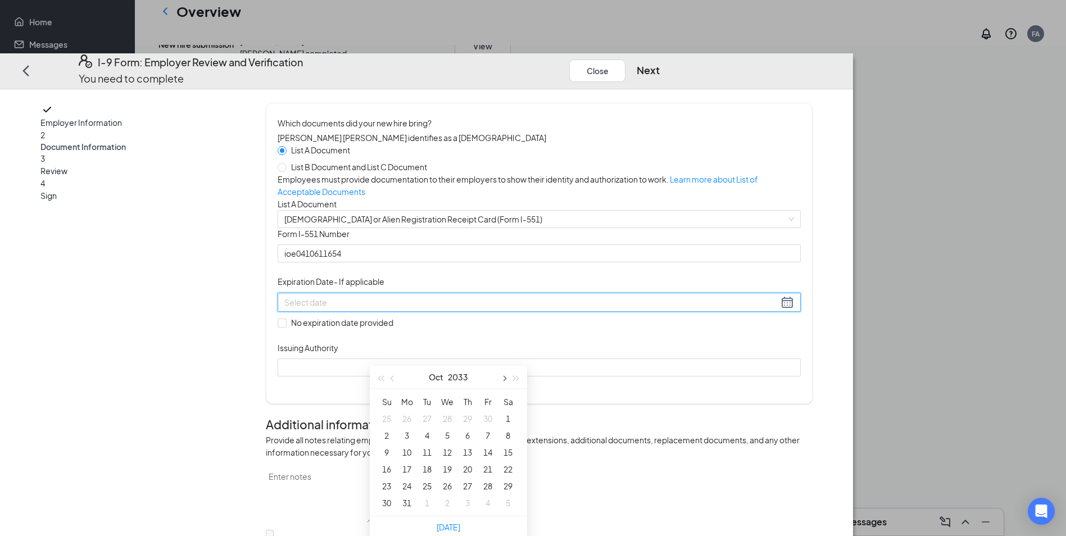
click at [505, 379] on span "button" at bounding box center [504, 379] width 6 height 6
click at [393, 380] on span "button" at bounding box center [394, 379] width 6 height 6
type input "[DATE]"
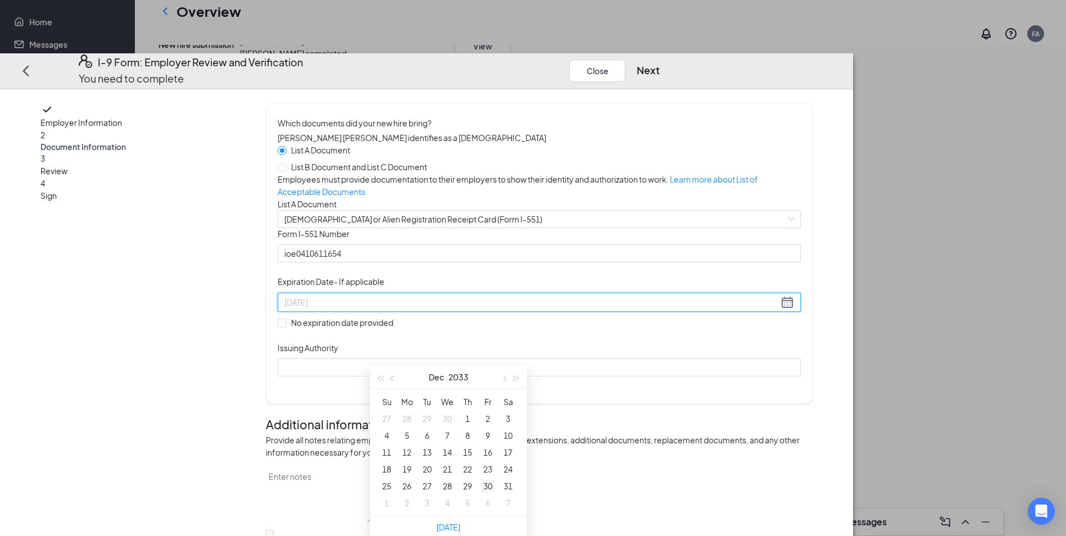
click at [493, 486] on div "30" at bounding box center [487, 485] width 13 height 13
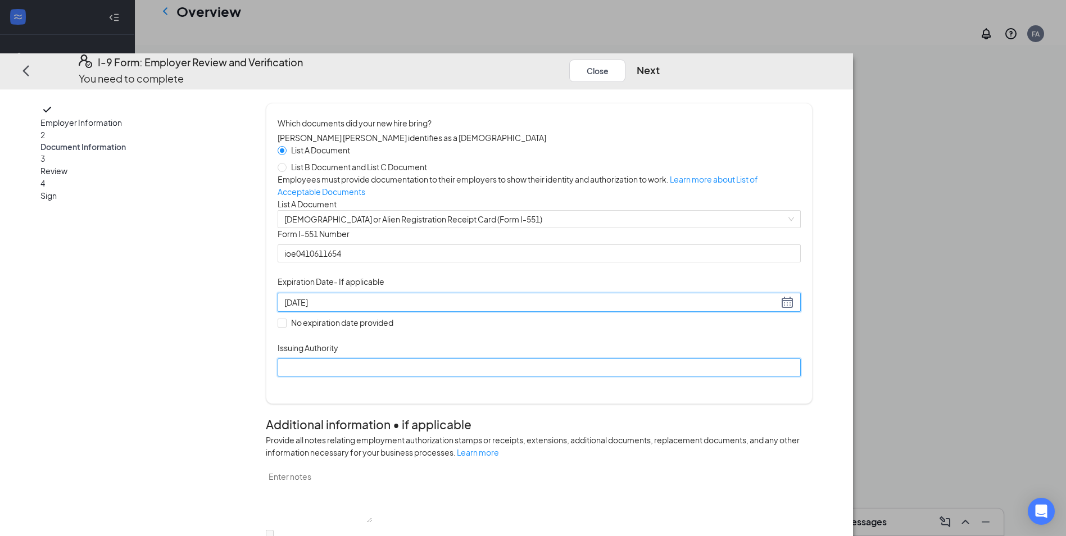
click at [496, 377] on input "Issuing Authority" at bounding box center [539, 368] width 523 height 18
type input "[GEOGRAPHIC_DATA]"
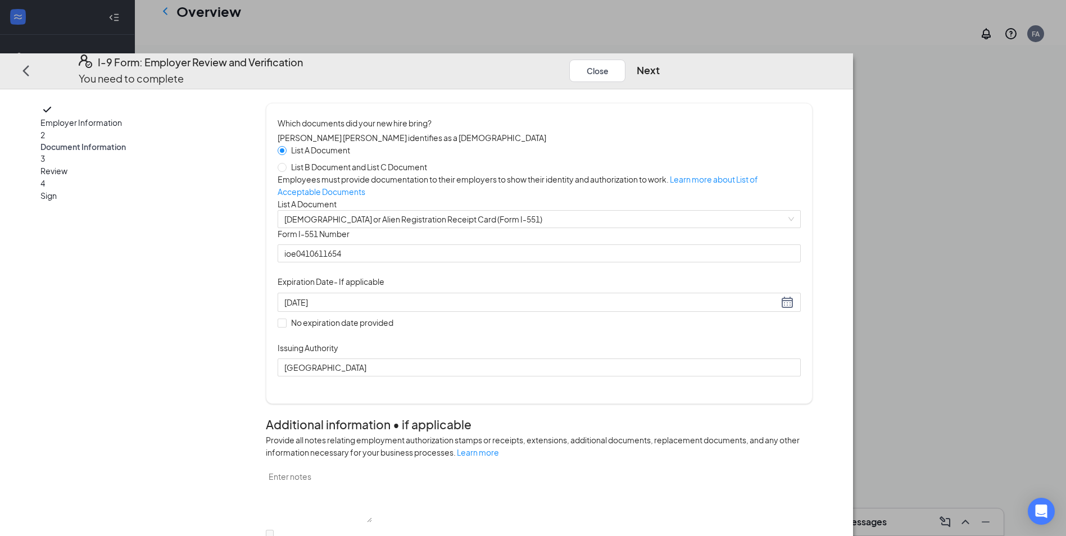
click at [636, 377] on div "Document Title [DEMOGRAPHIC_DATA] or Alien Registration Receipt Card (Form I-55…" at bounding box center [539, 302] width 523 height 148
click at [660, 63] on button "Next" at bounding box center [648, 71] width 23 height 16
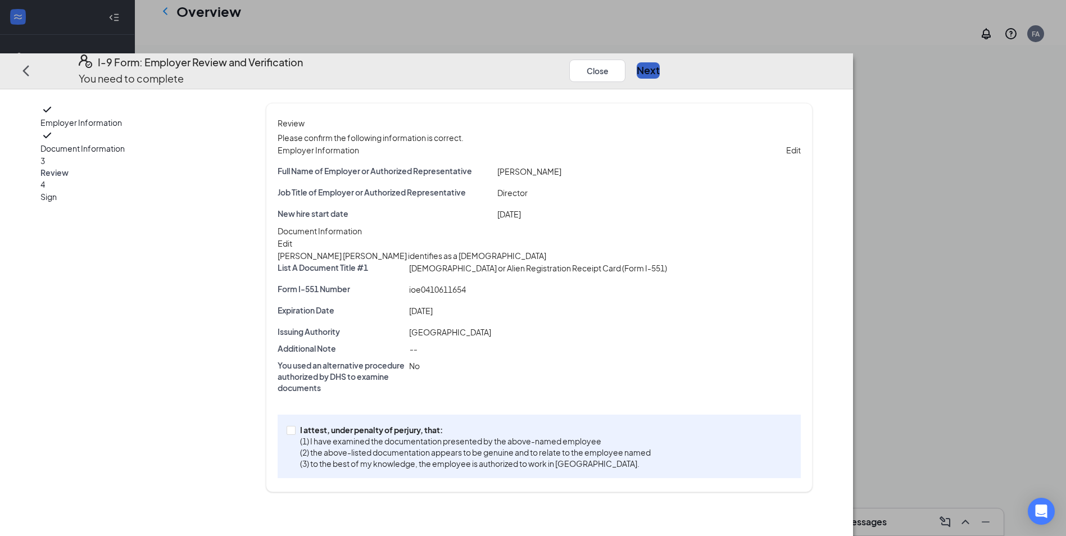
scroll to position [46, 0]
click at [296, 435] on span at bounding box center [291, 430] width 9 height 9
click at [295, 434] on input "I attest, under penalty of [PERSON_NAME], that: (1) I have examined the documen…" at bounding box center [291, 430] width 8 height 8
checkbox input "true"
click at [660, 63] on button "Next" at bounding box center [648, 71] width 23 height 16
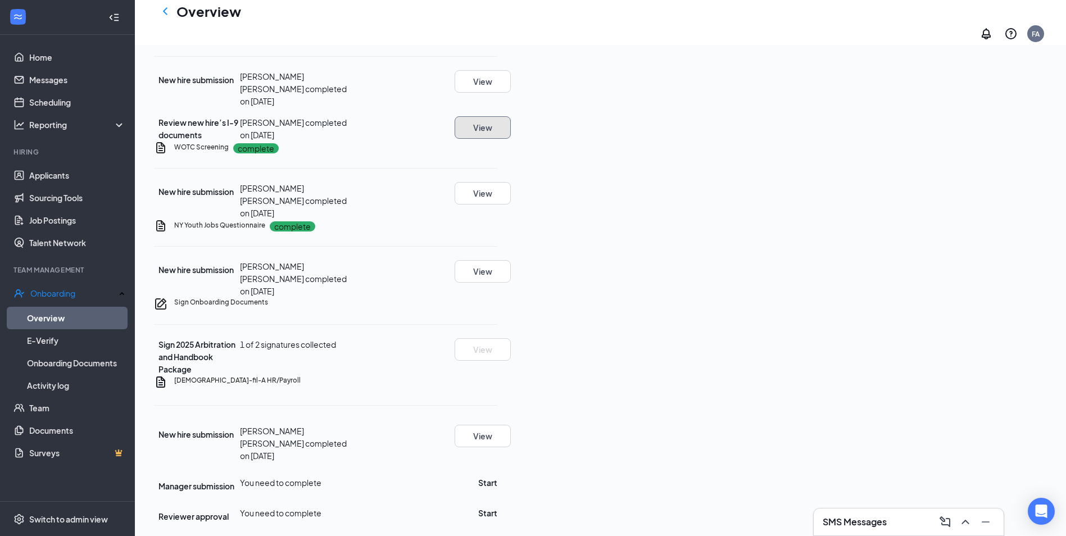
scroll to position [473, 0]
click at [497, 477] on button "Start" at bounding box center [487, 483] width 19 height 12
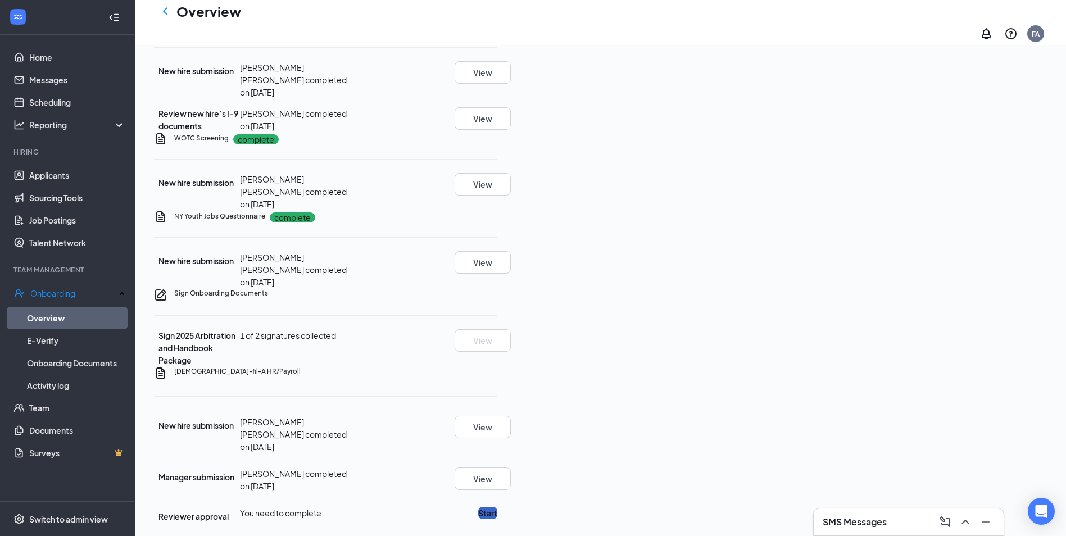
click at [497, 507] on button "Start" at bounding box center [487, 513] width 19 height 12
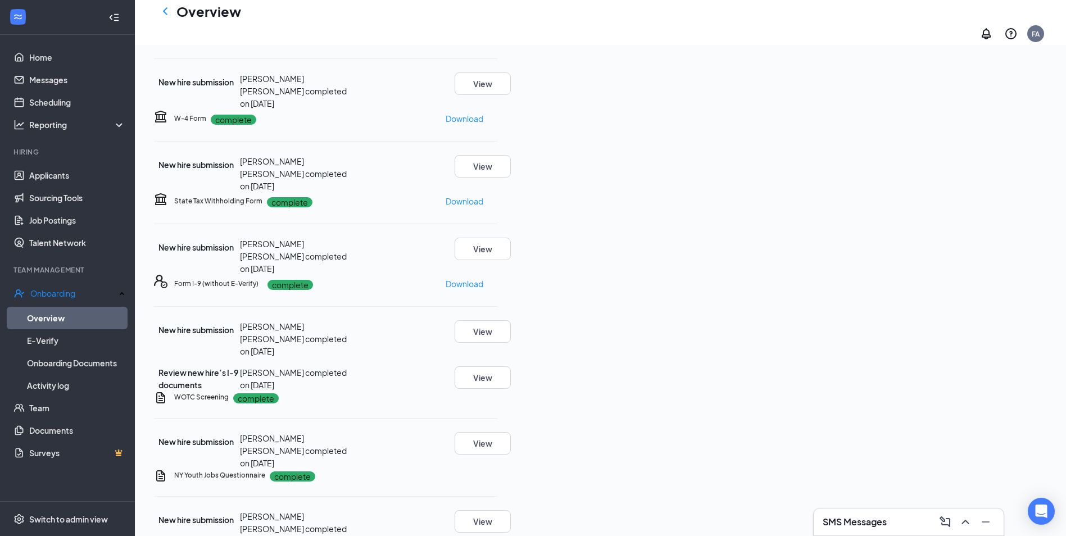
scroll to position [0, 0]
